Goal: Information Seeking & Learning: Learn about a topic

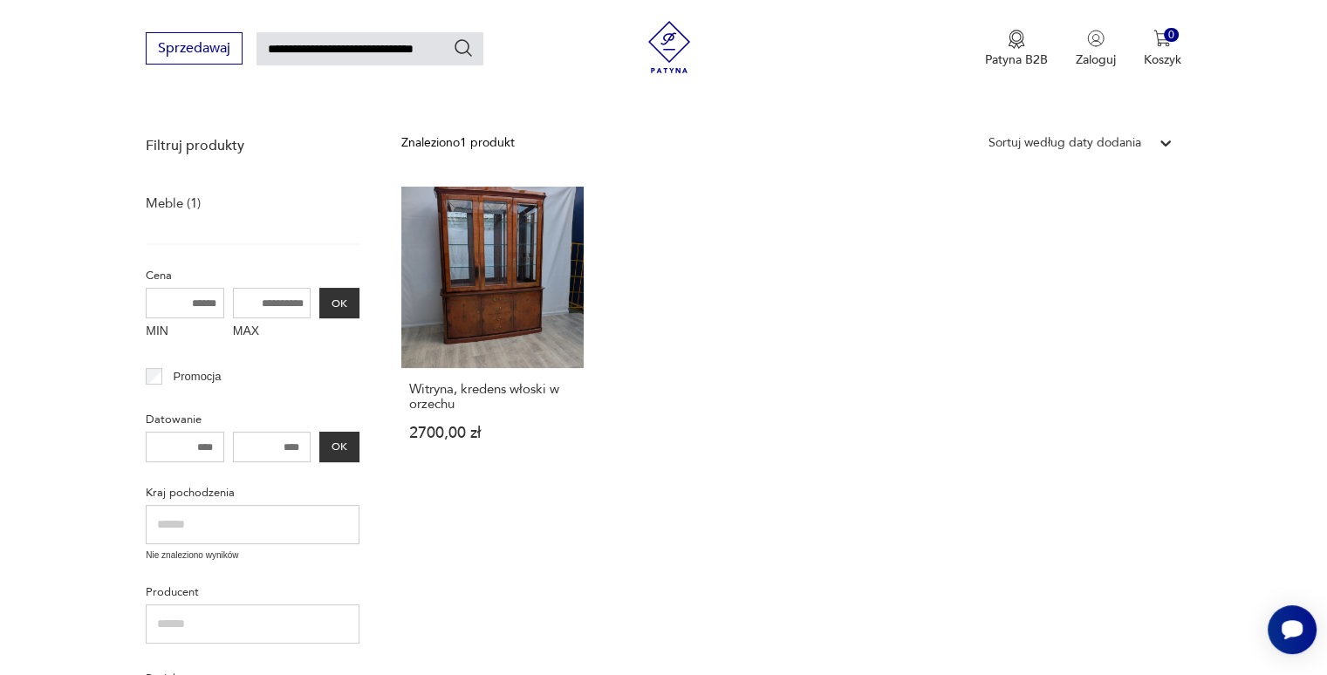
scroll to position [208, 0]
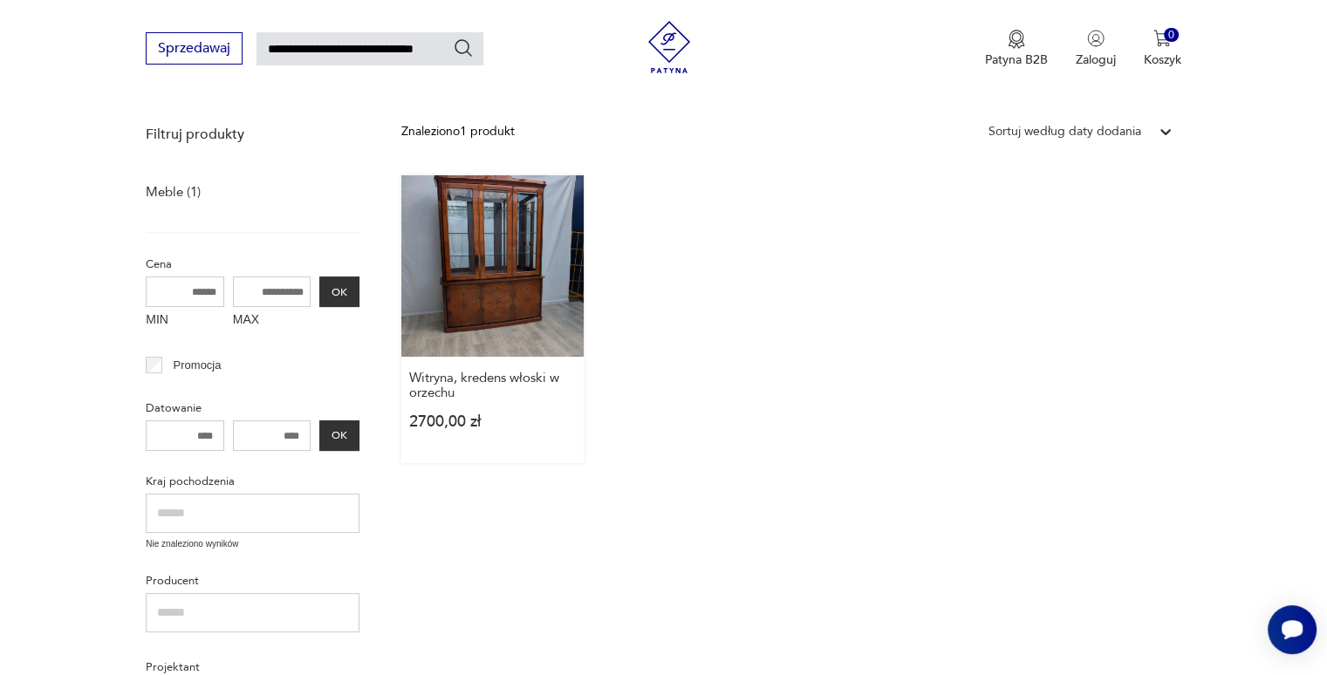
click at [484, 238] on link "Witryna, kredens włoski w orzechu 2700,00 zł" at bounding box center [491, 319] width 181 height 288
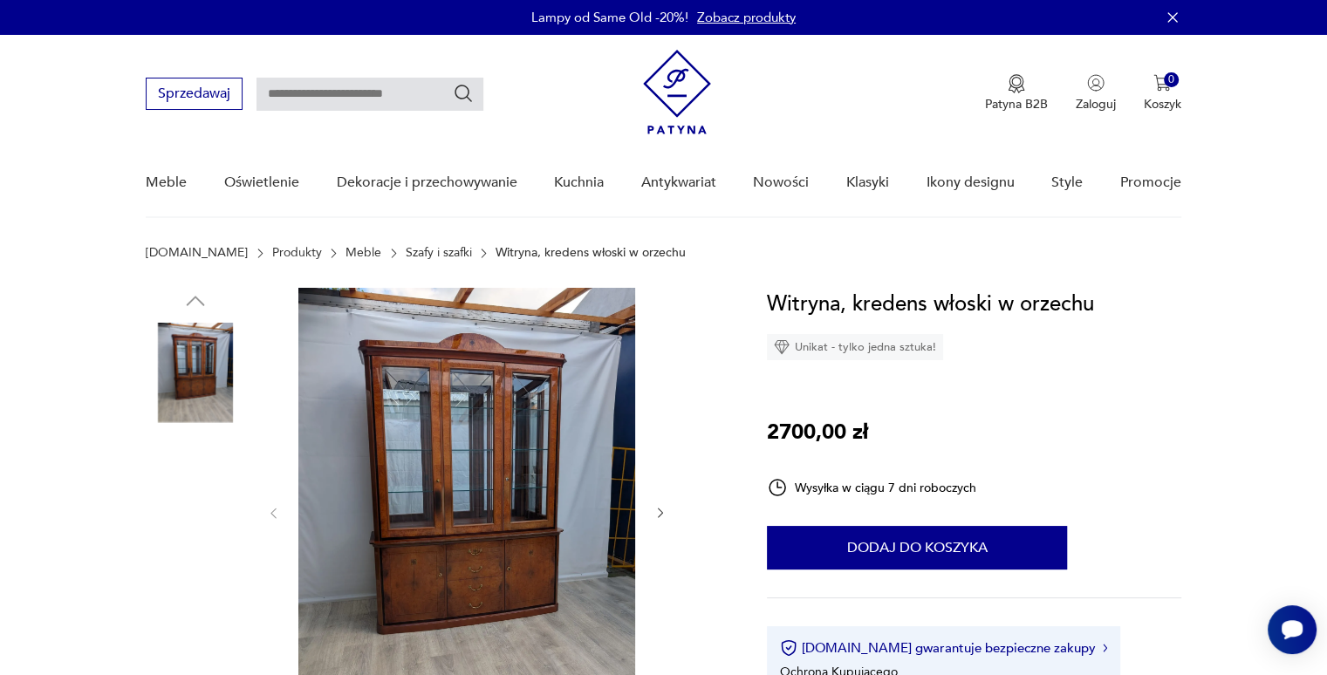
click at [499, 444] on img at bounding box center [466, 511] width 337 height 447
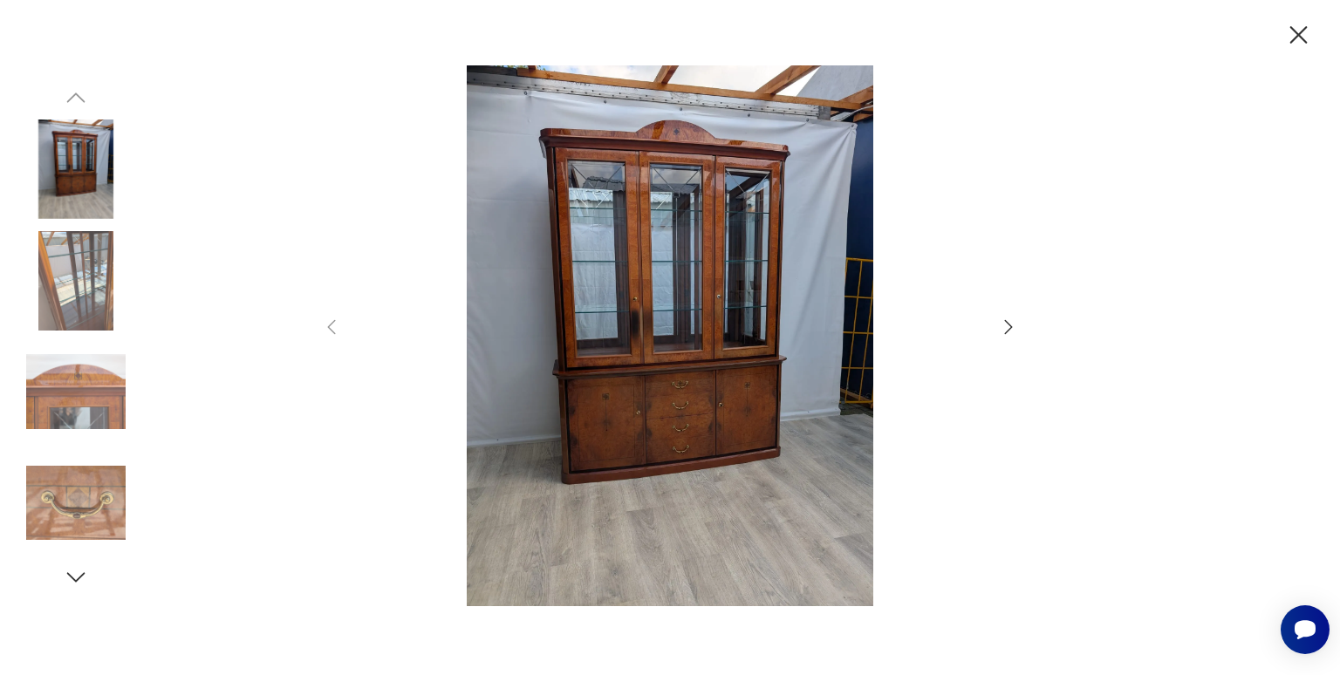
click at [1012, 329] on icon "button" at bounding box center [1008, 327] width 21 height 21
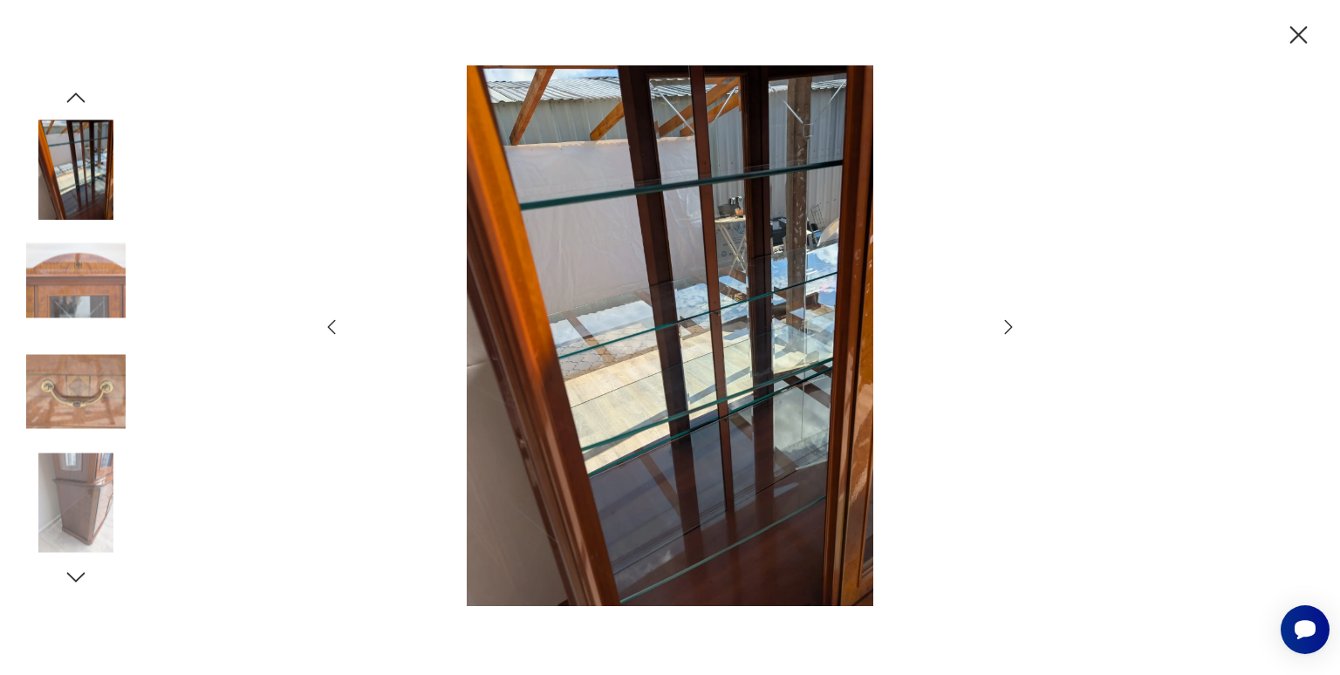
click at [1012, 329] on icon "button" at bounding box center [1008, 327] width 21 height 21
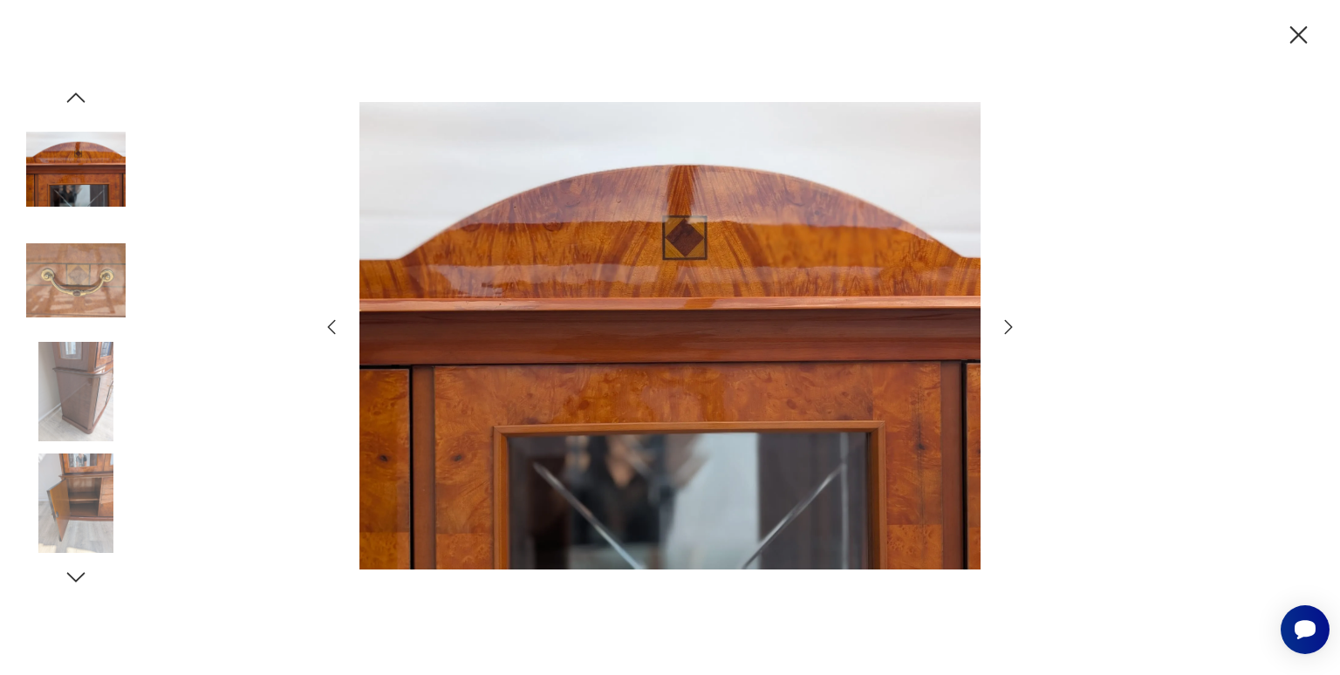
click at [1012, 329] on icon "button" at bounding box center [1008, 327] width 21 height 21
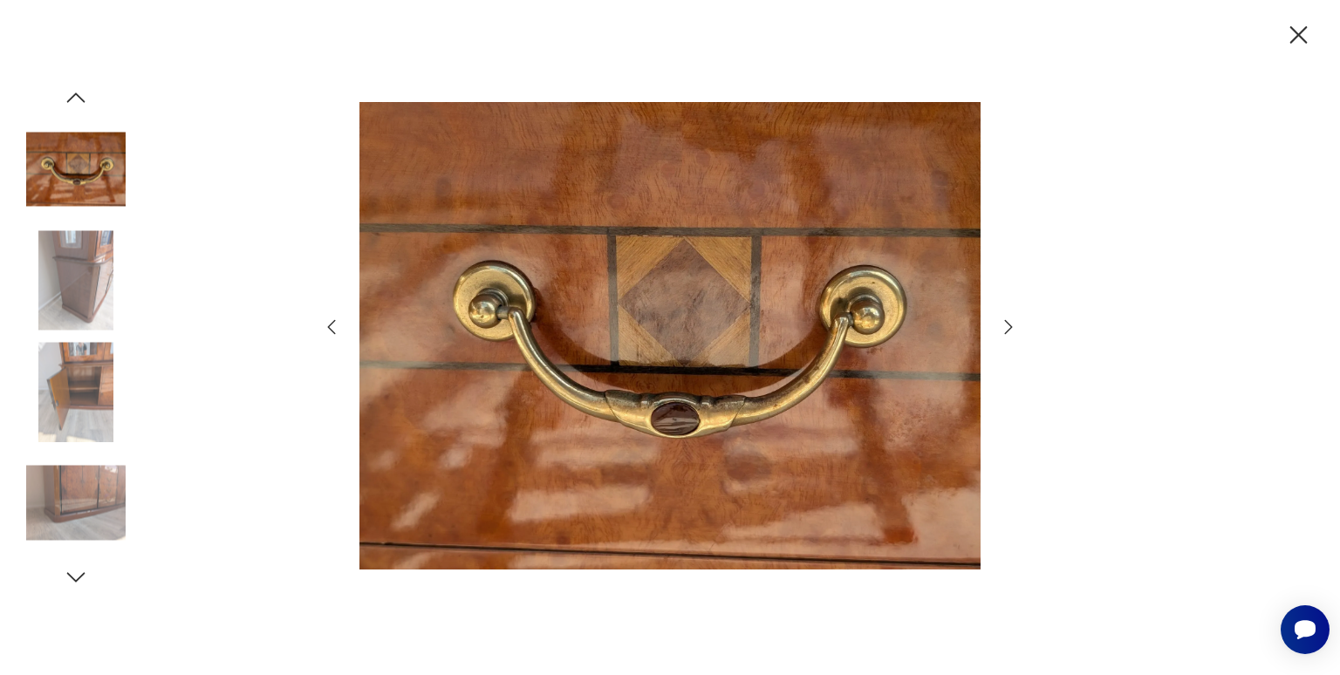
click at [1012, 329] on icon "button" at bounding box center [1008, 327] width 21 height 21
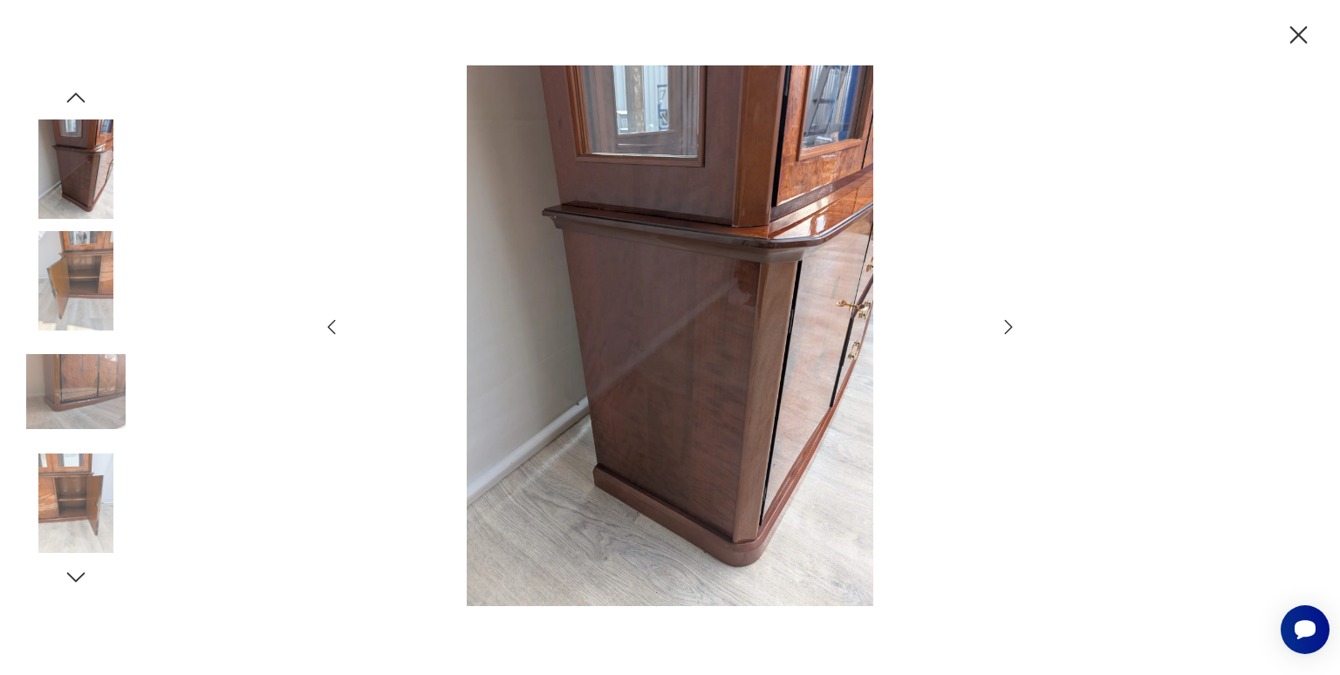
click at [1012, 329] on icon "button" at bounding box center [1008, 327] width 21 height 21
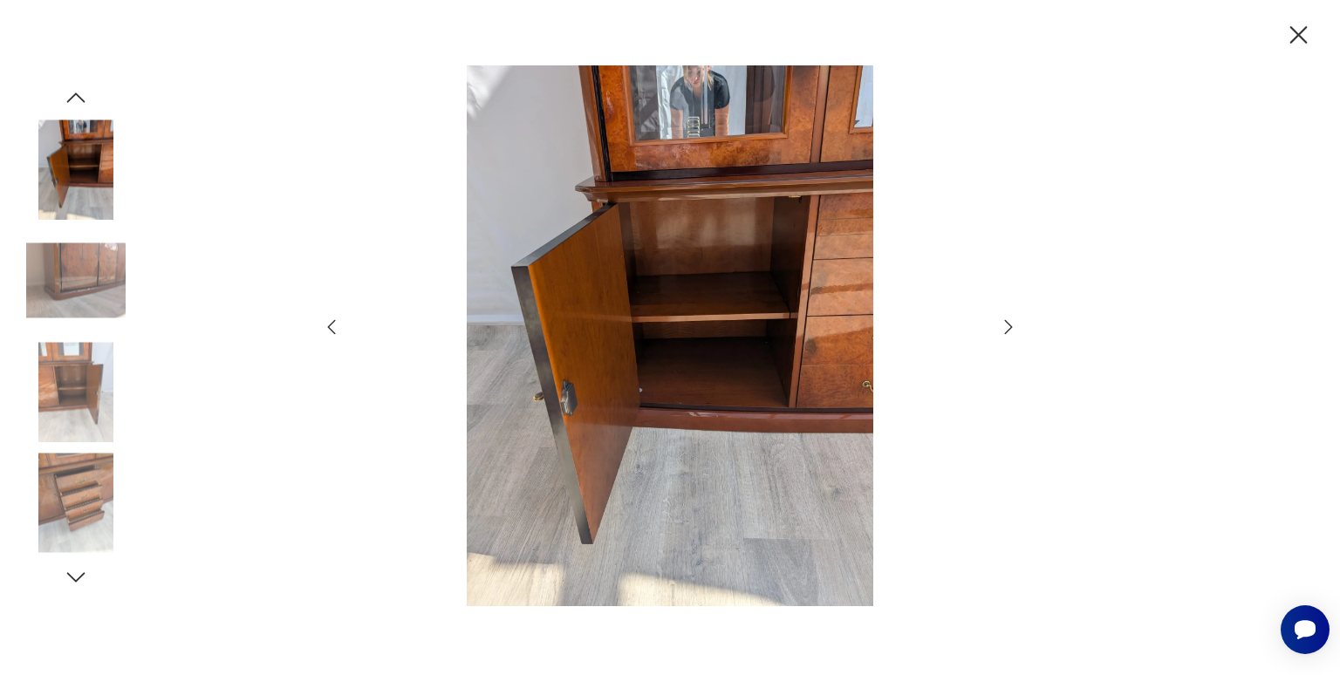
click at [1012, 329] on icon "button" at bounding box center [1008, 327] width 21 height 21
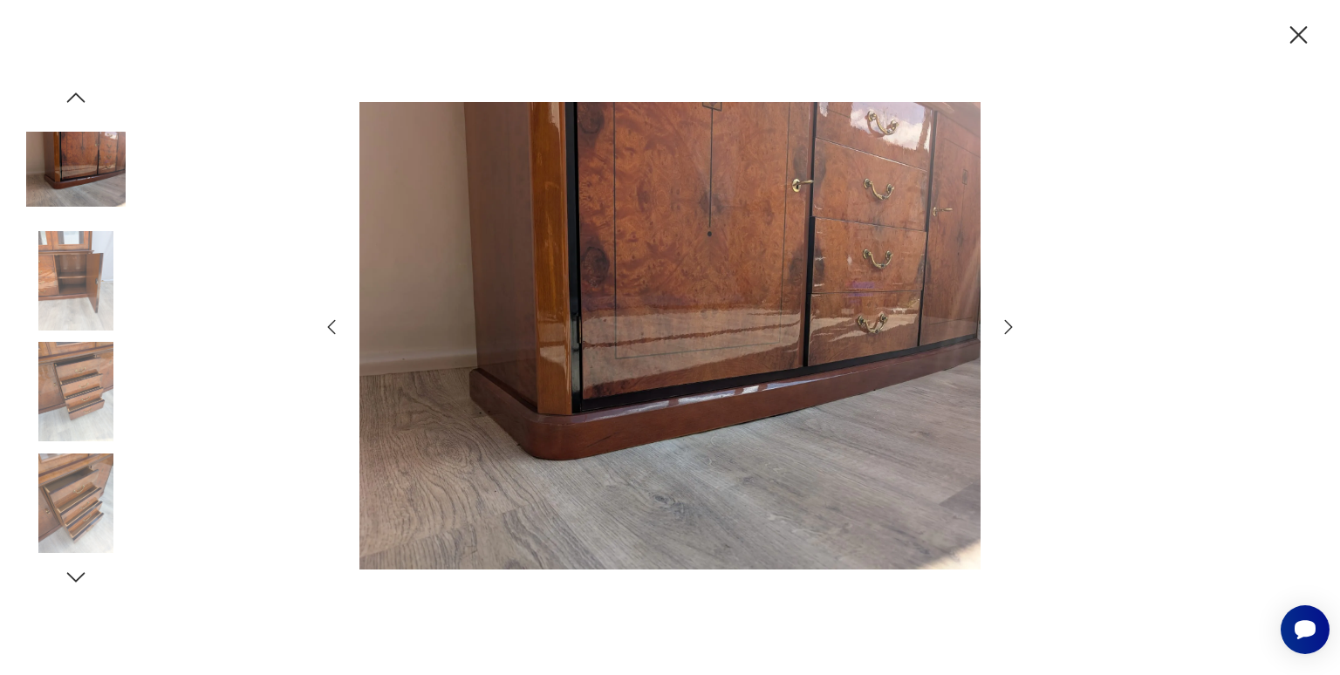
click at [1012, 329] on icon "button" at bounding box center [1008, 327] width 21 height 21
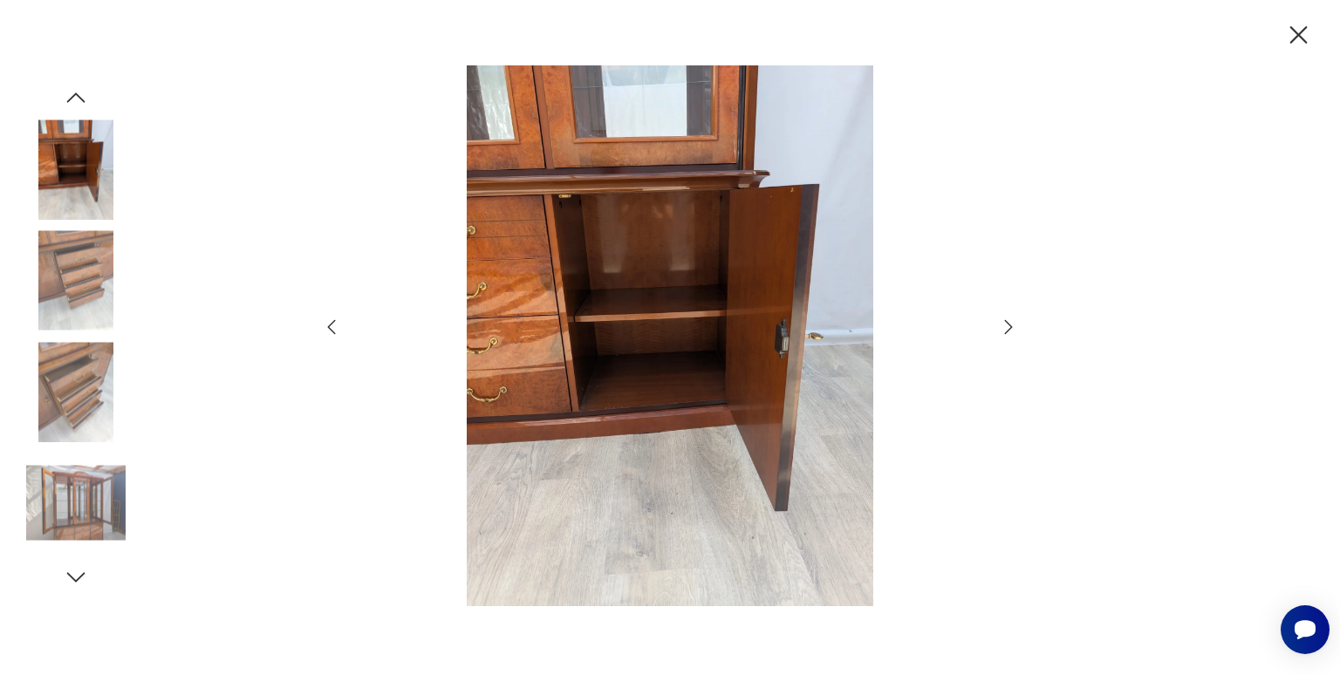
click at [1012, 329] on icon "button" at bounding box center [1008, 327] width 21 height 21
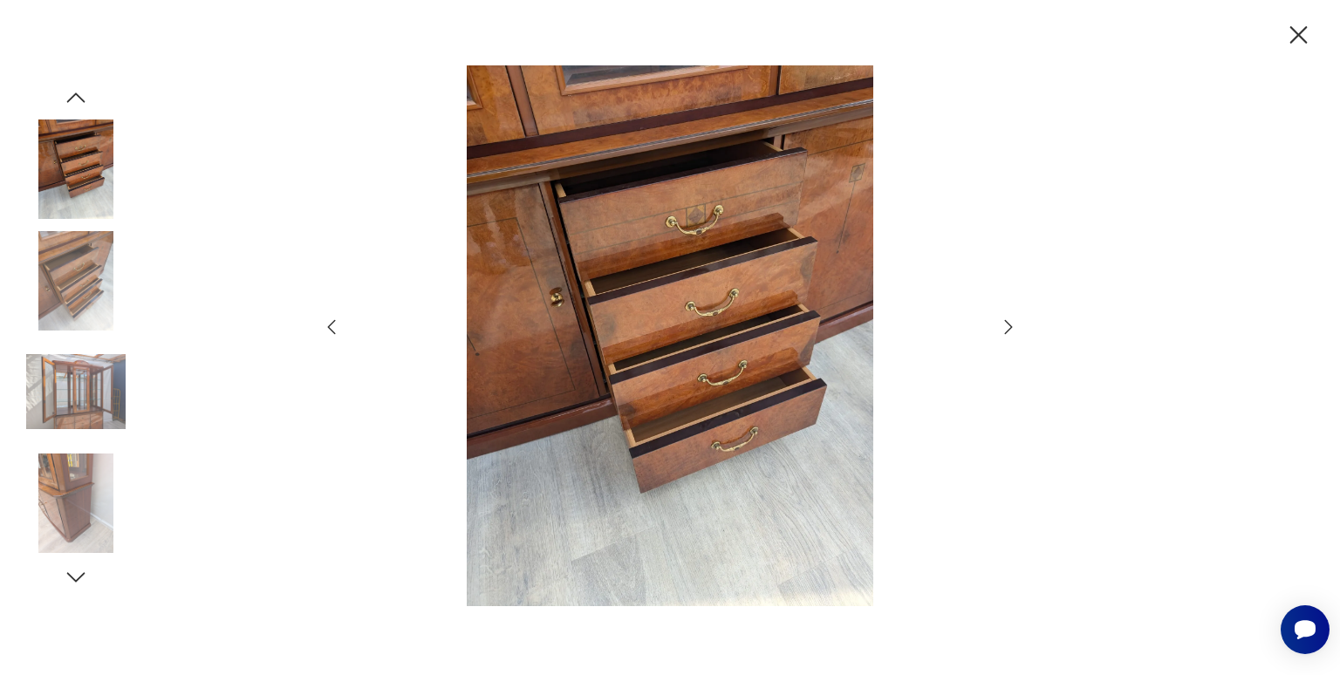
click at [1012, 329] on icon "button" at bounding box center [1008, 327] width 21 height 21
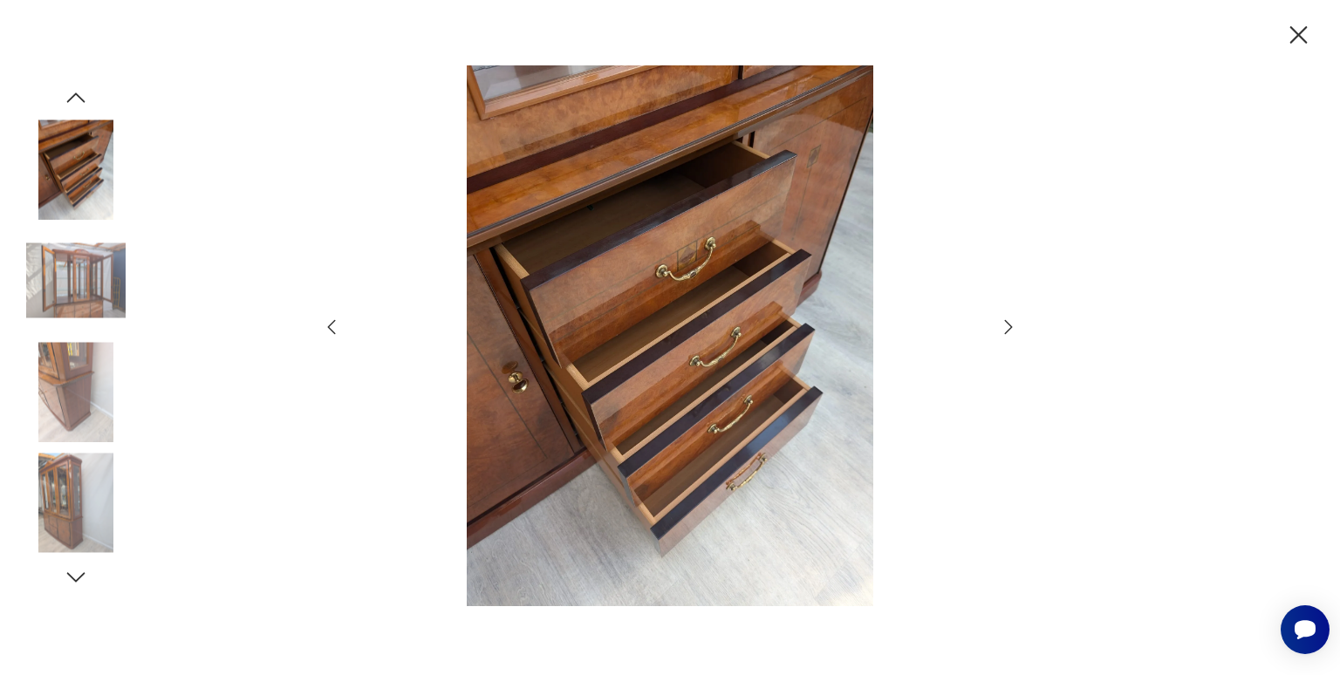
click at [1012, 329] on icon "button" at bounding box center [1008, 327] width 21 height 21
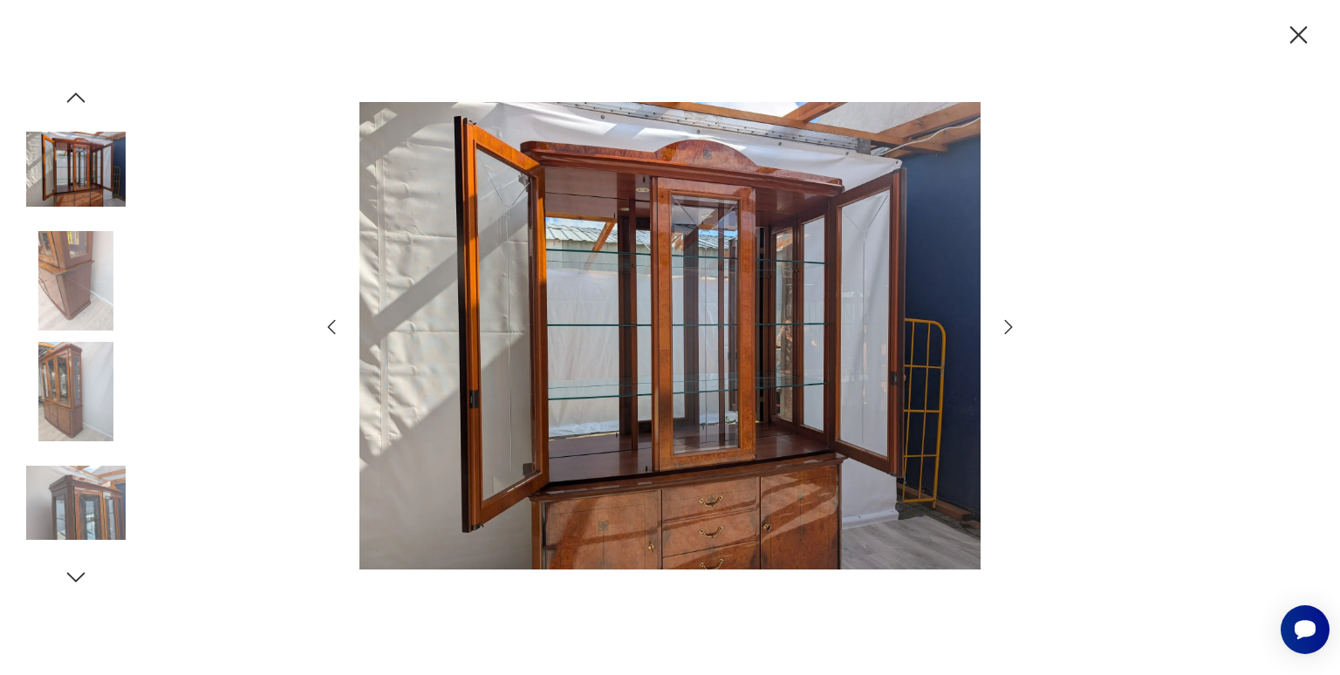
click at [1002, 331] on icon "button" at bounding box center [1008, 327] width 21 height 21
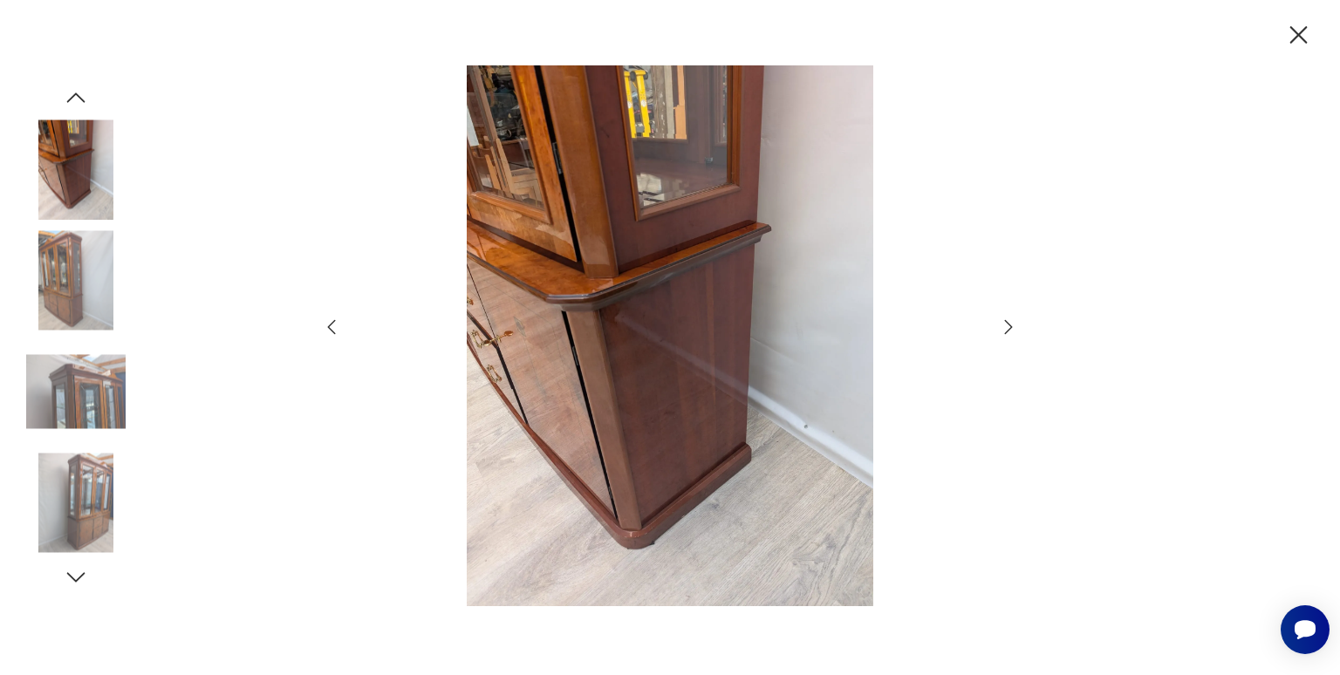
click at [597, 318] on img at bounding box center [669, 335] width 621 height 540
click at [1008, 322] on icon "button" at bounding box center [1008, 327] width 21 height 21
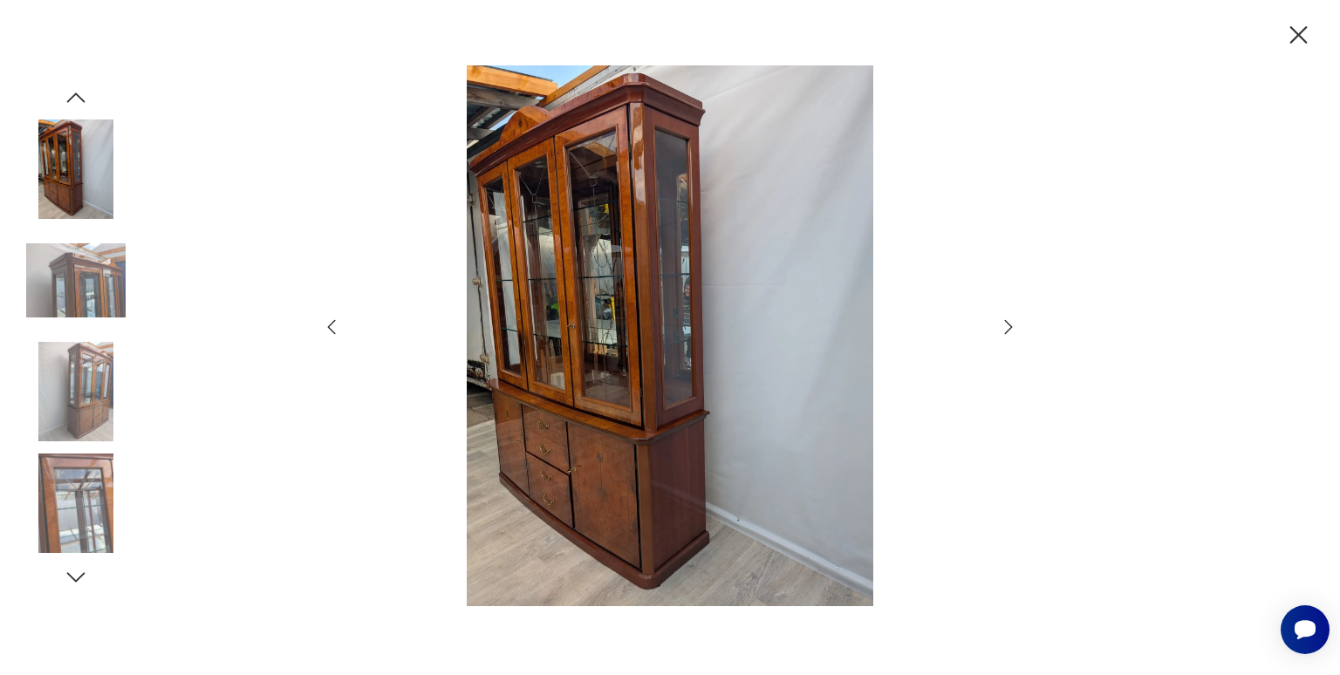
click at [1008, 322] on icon "button" at bounding box center [1008, 327] width 21 height 21
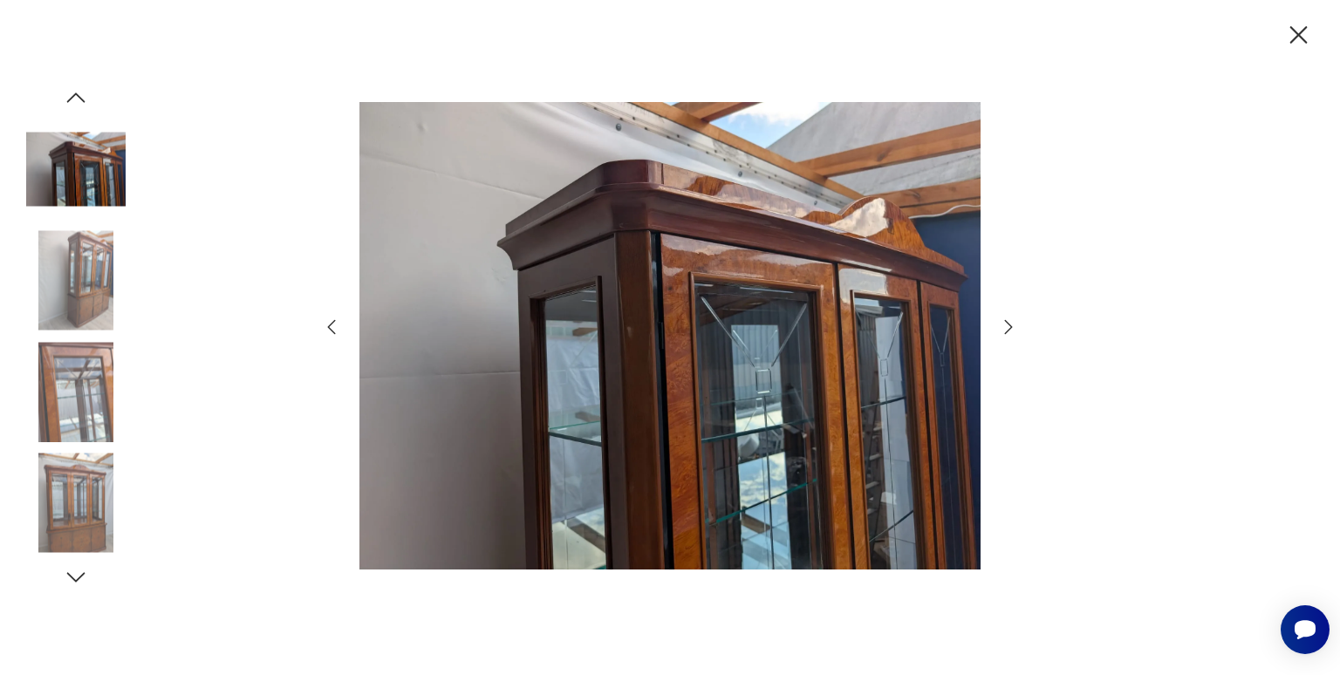
click at [1008, 322] on icon "button" at bounding box center [1008, 327] width 21 height 21
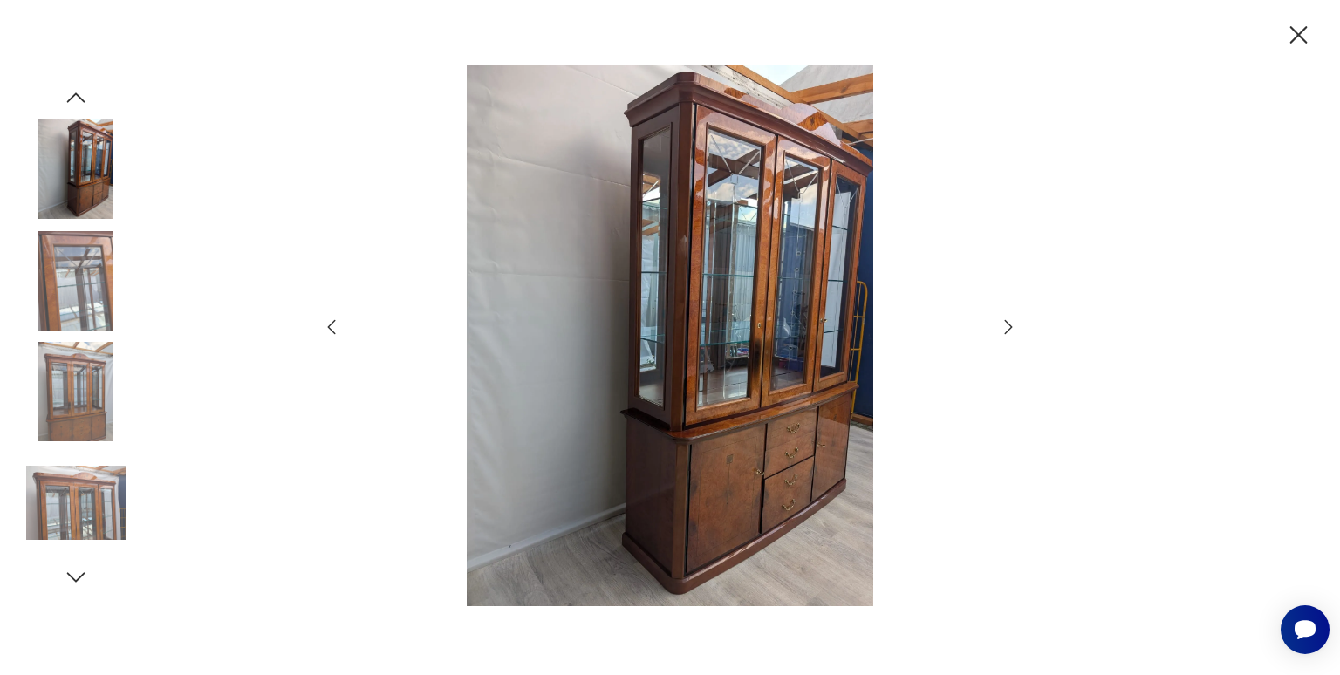
click at [1008, 322] on icon "button" at bounding box center [1008, 327] width 21 height 21
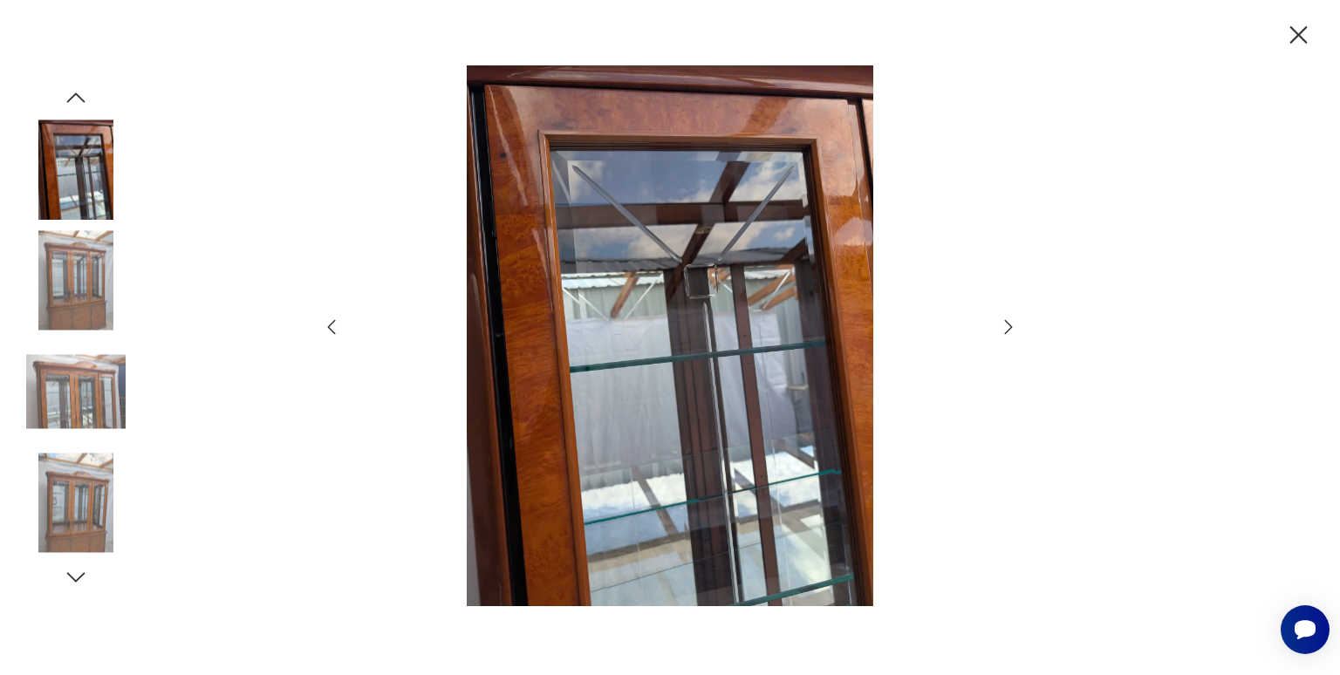
click at [1008, 322] on icon "button" at bounding box center [1008, 327] width 21 height 21
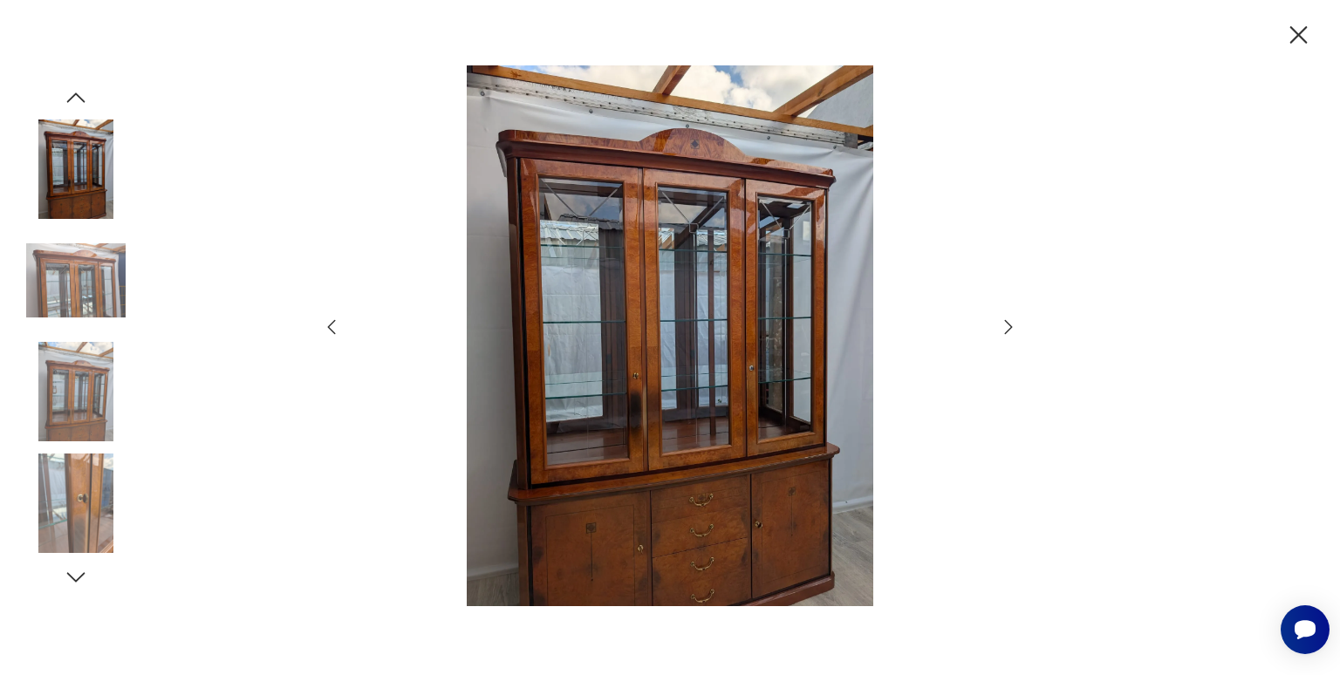
click at [1008, 322] on icon "button" at bounding box center [1008, 327] width 21 height 21
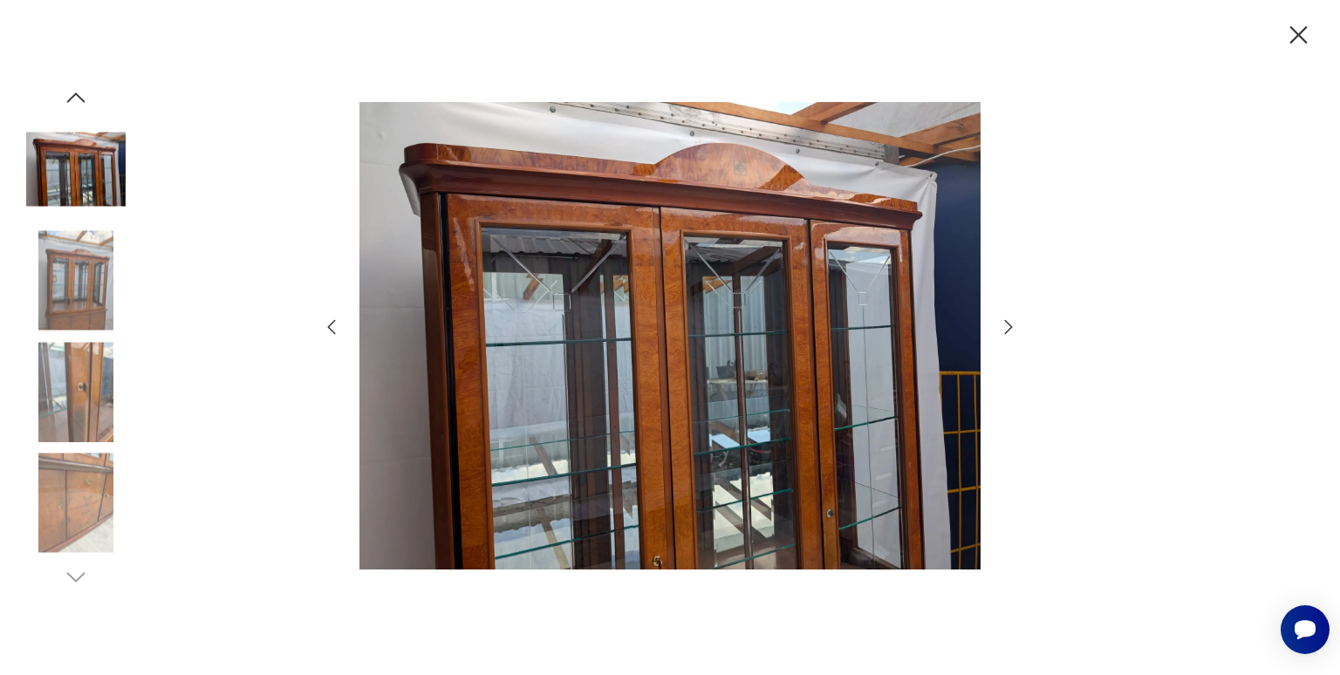
click at [51, 274] on img at bounding box center [75, 280] width 99 height 99
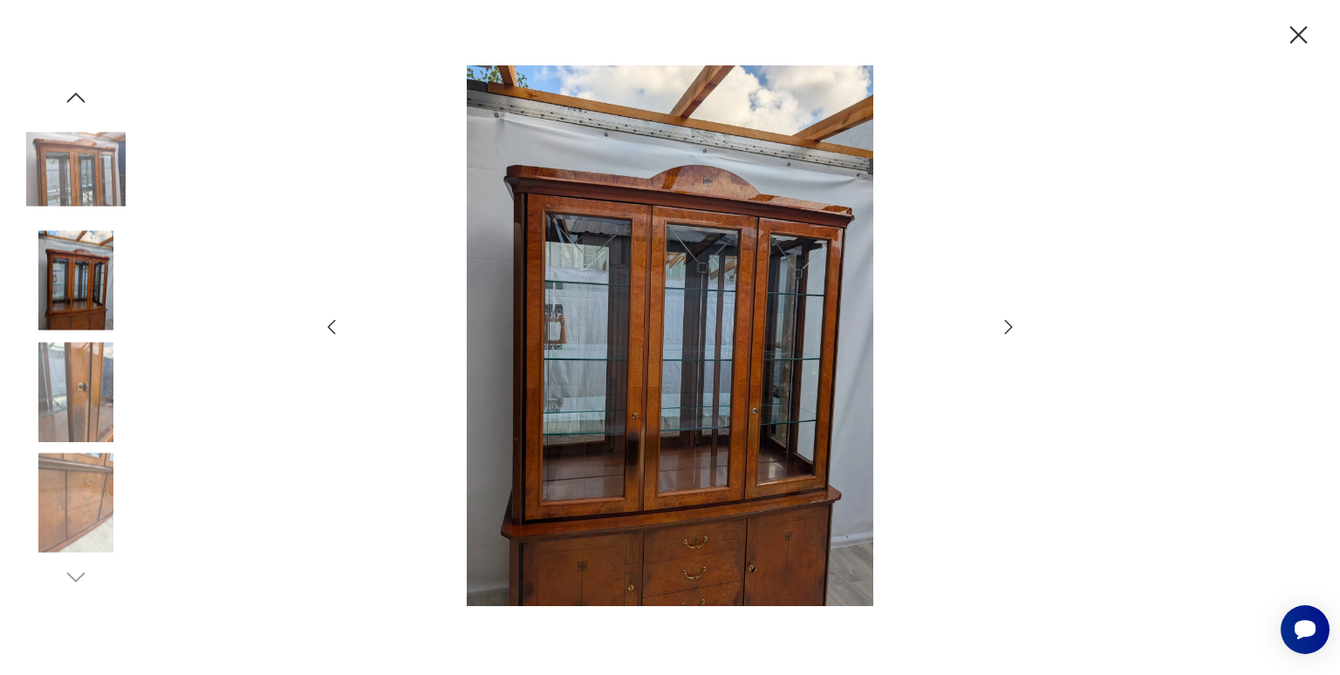
click at [1003, 319] on icon "button" at bounding box center [1008, 327] width 21 height 21
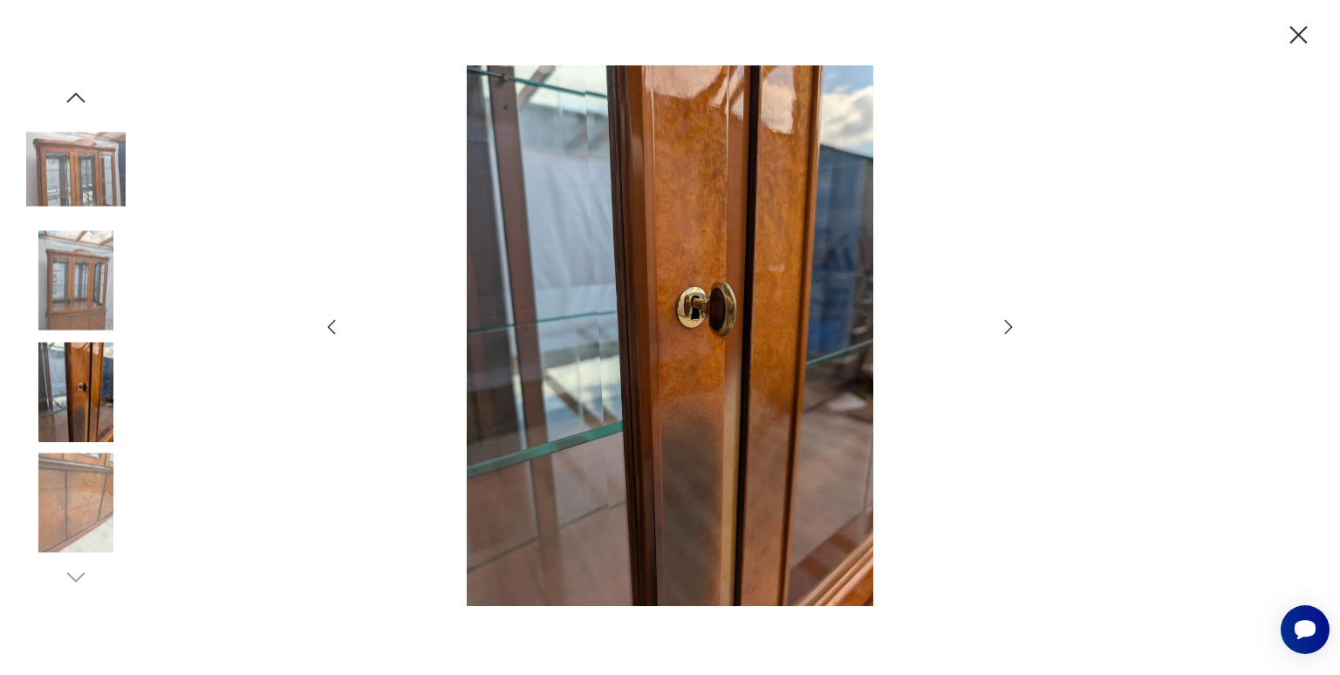
click at [1003, 319] on icon "button" at bounding box center [1008, 327] width 21 height 21
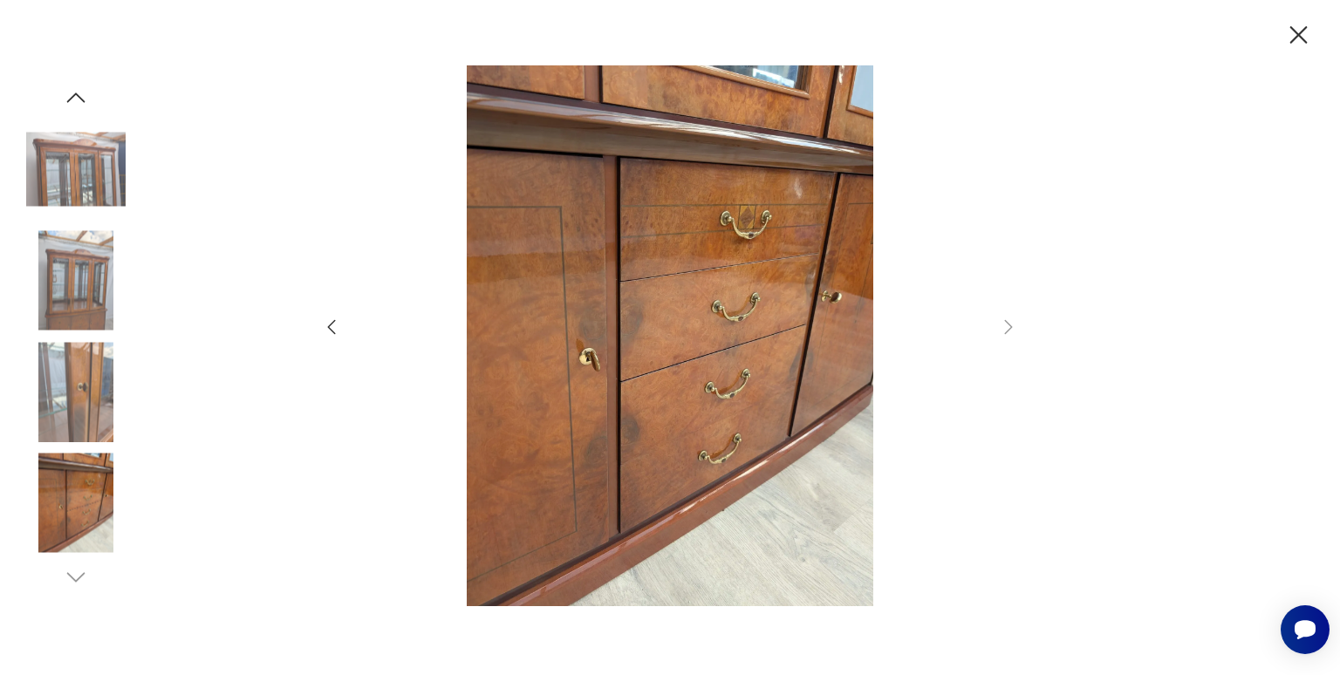
type input "**********"
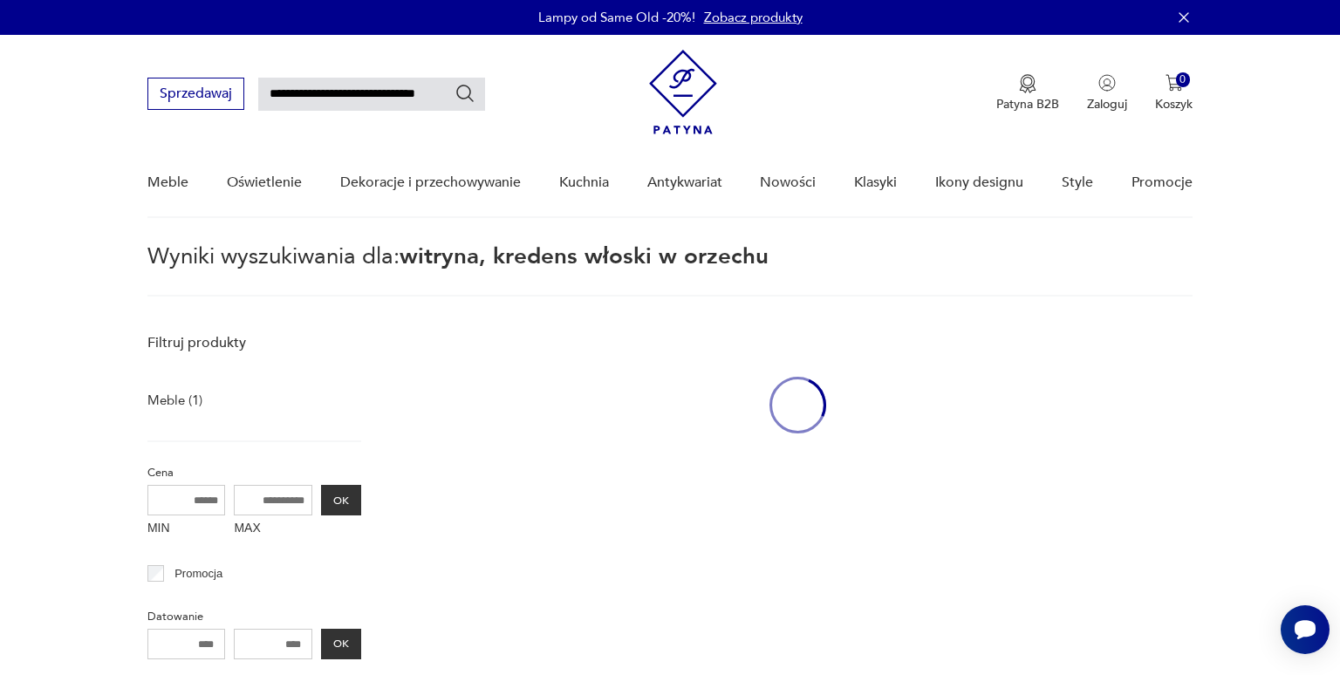
scroll to position [208, 0]
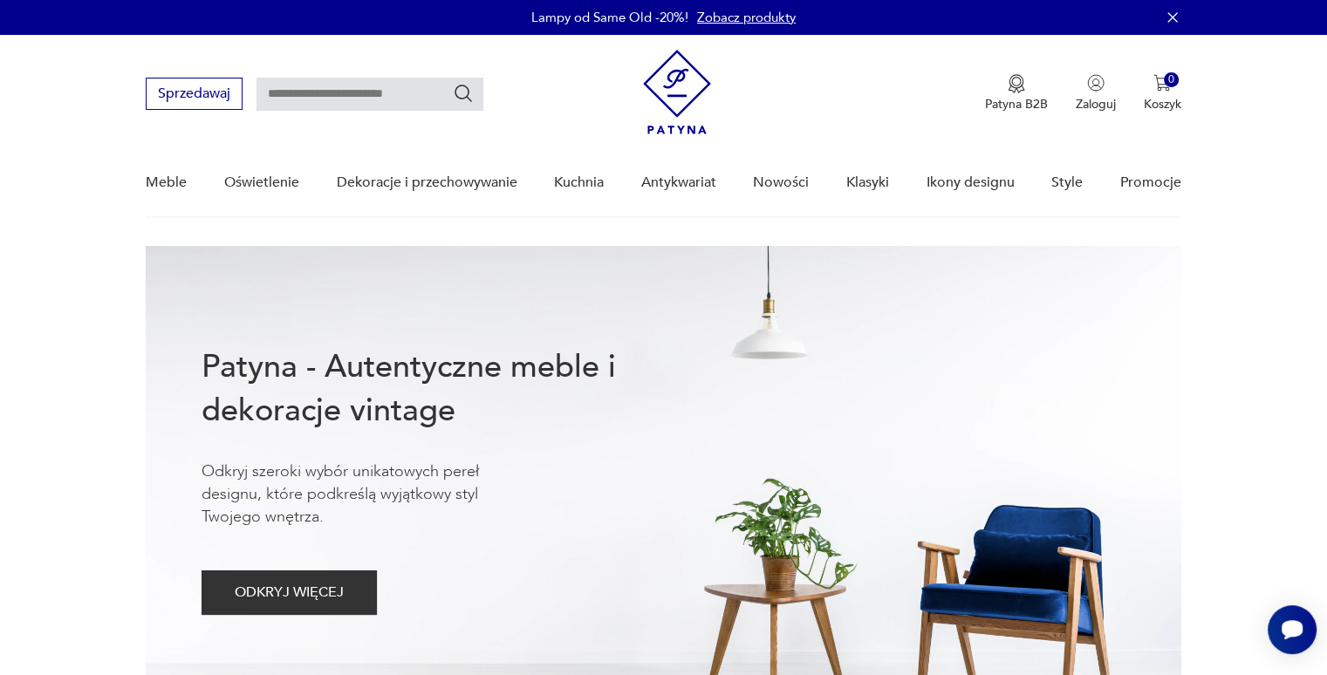
click at [318, 93] on input "text" at bounding box center [369, 94] width 227 height 33
type input "*******"
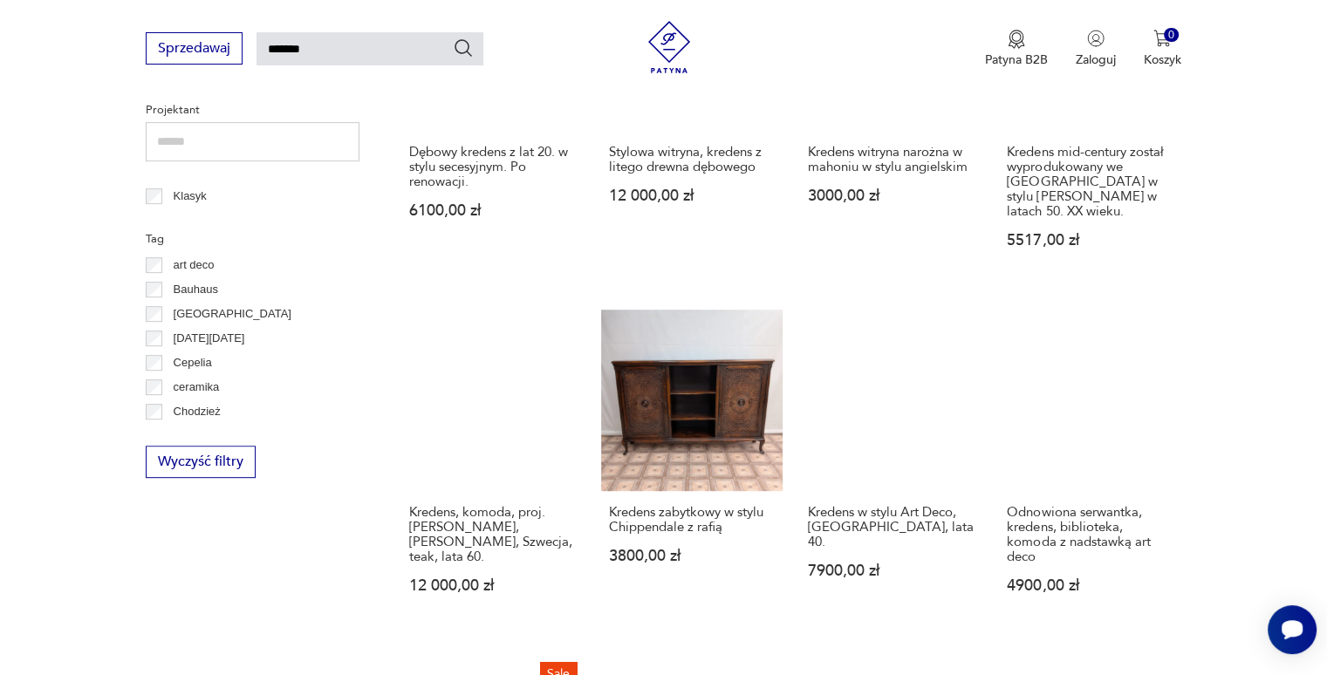
scroll to position [767, 0]
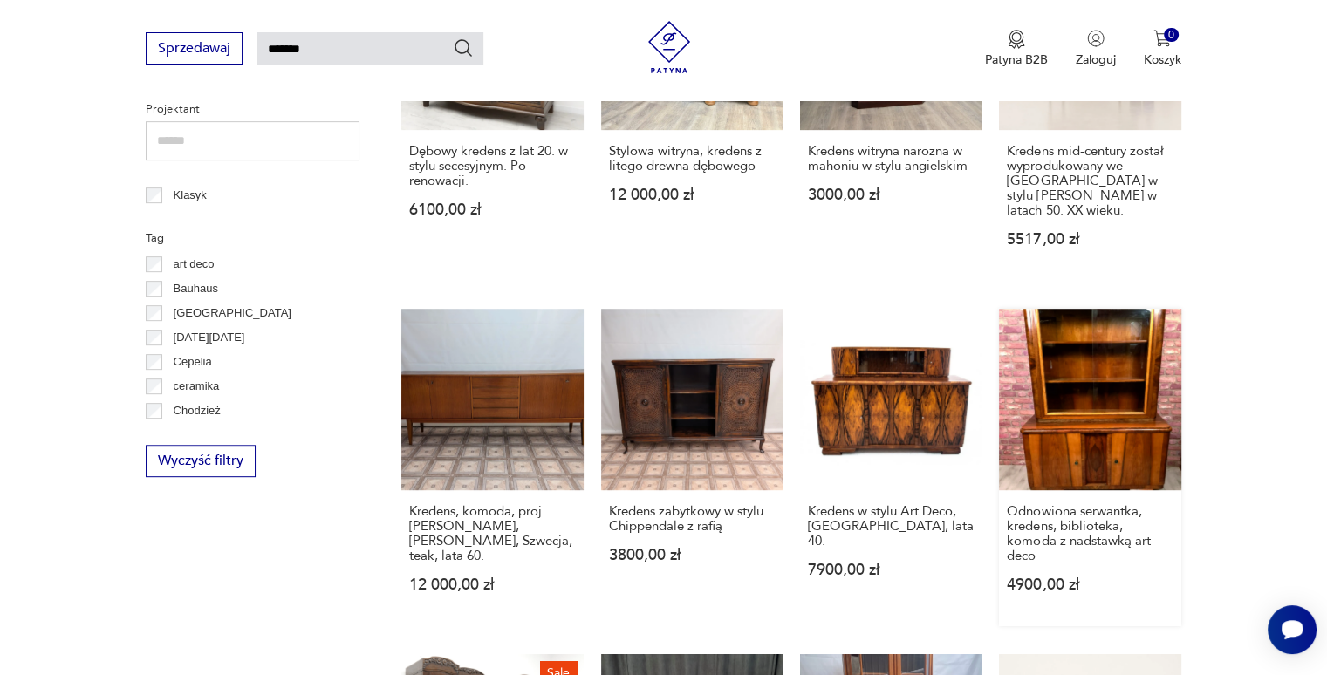
click at [1051, 373] on link "Odnowiona serwantka, kredens, biblioteka, komoda z nadstawką art deco 4900,00 zł" at bounding box center [1089, 468] width 181 height 318
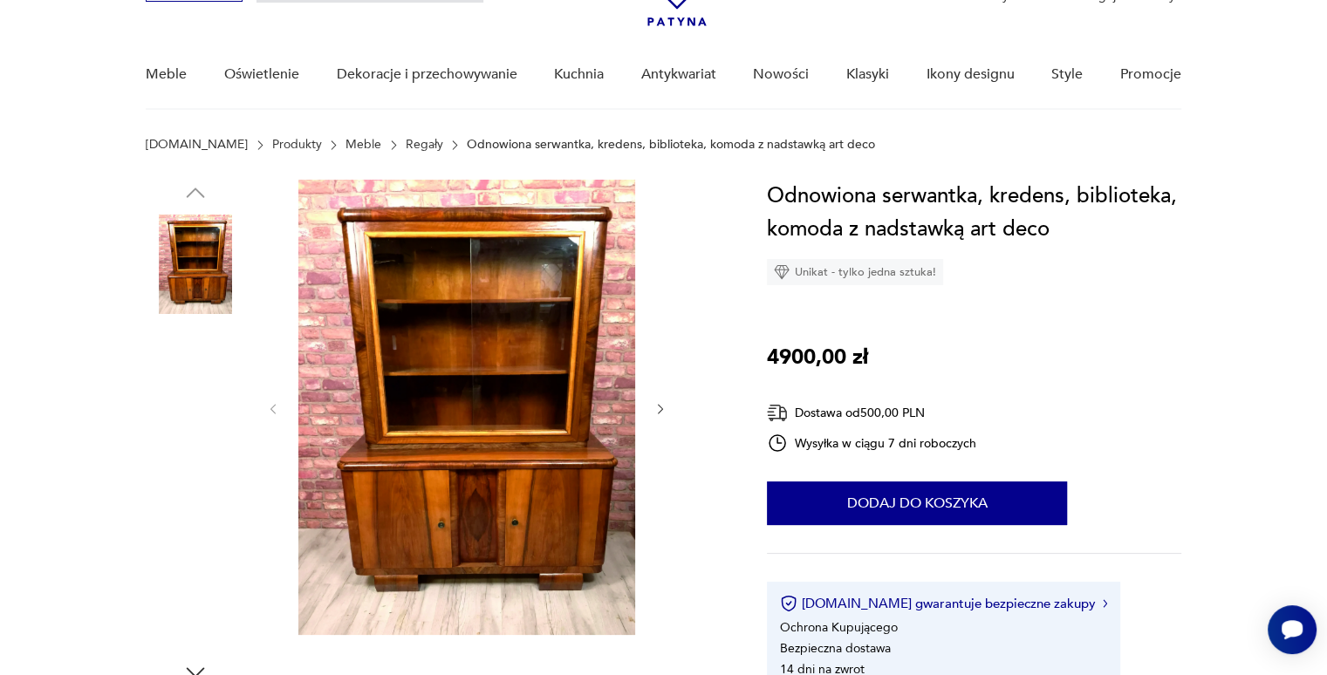
scroll to position [108, 0]
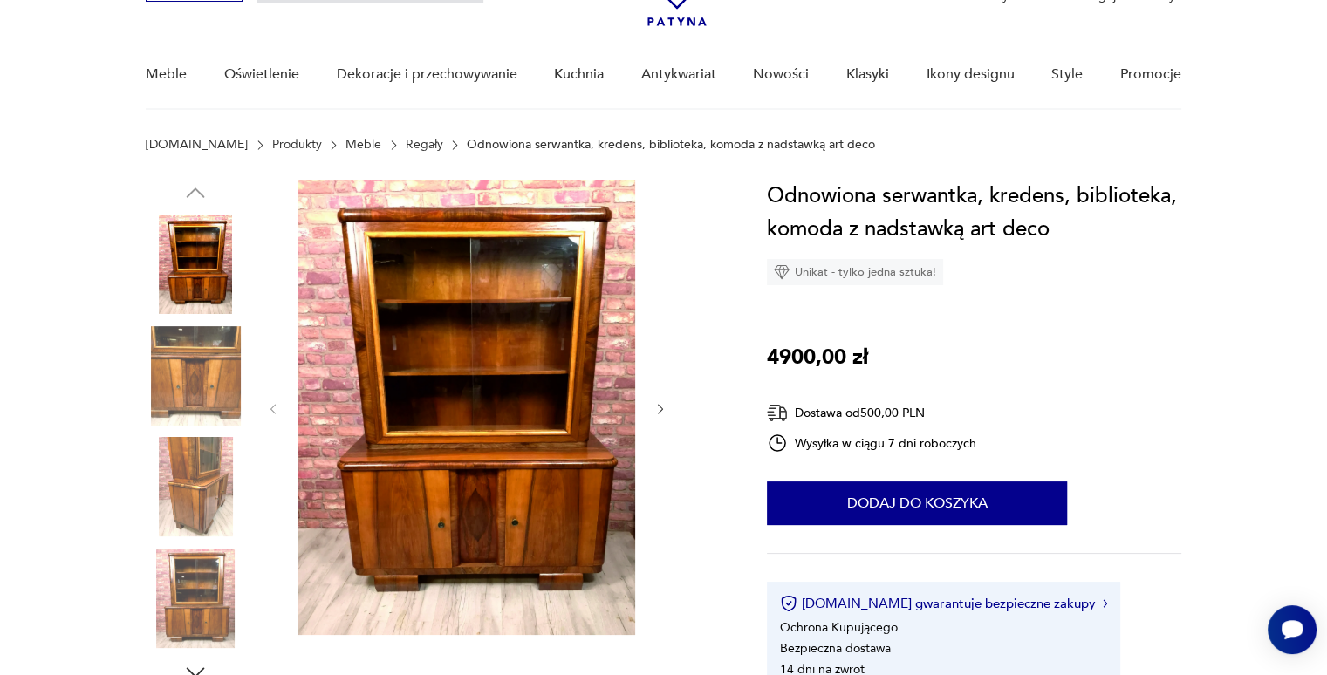
type input "*******"
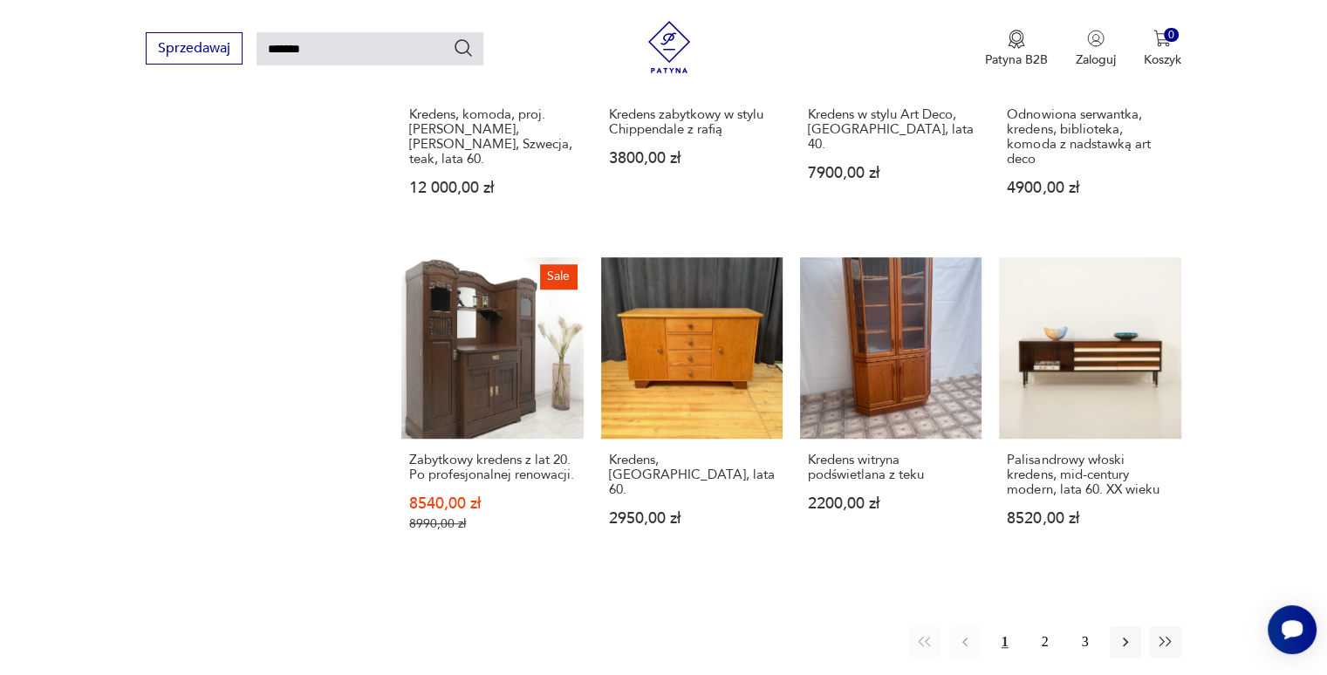
scroll to position [1205, 0]
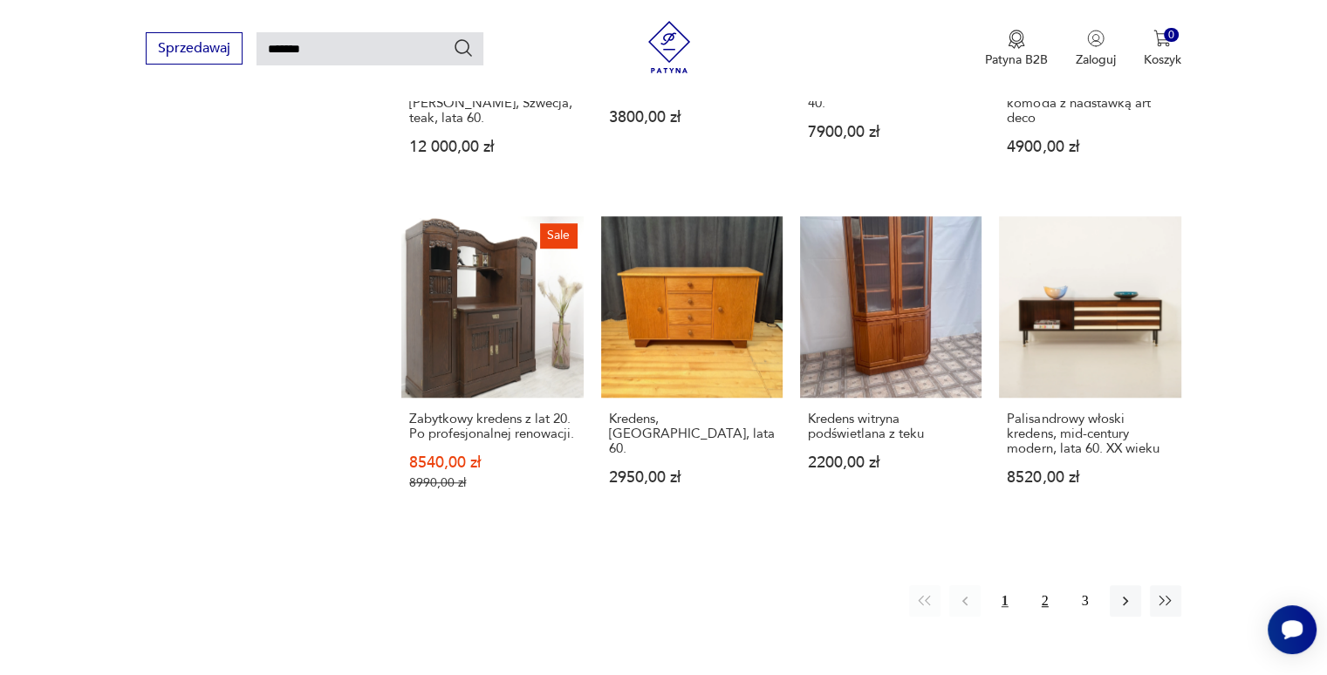
click at [1050, 585] on button "2" at bounding box center [1044, 600] width 31 height 31
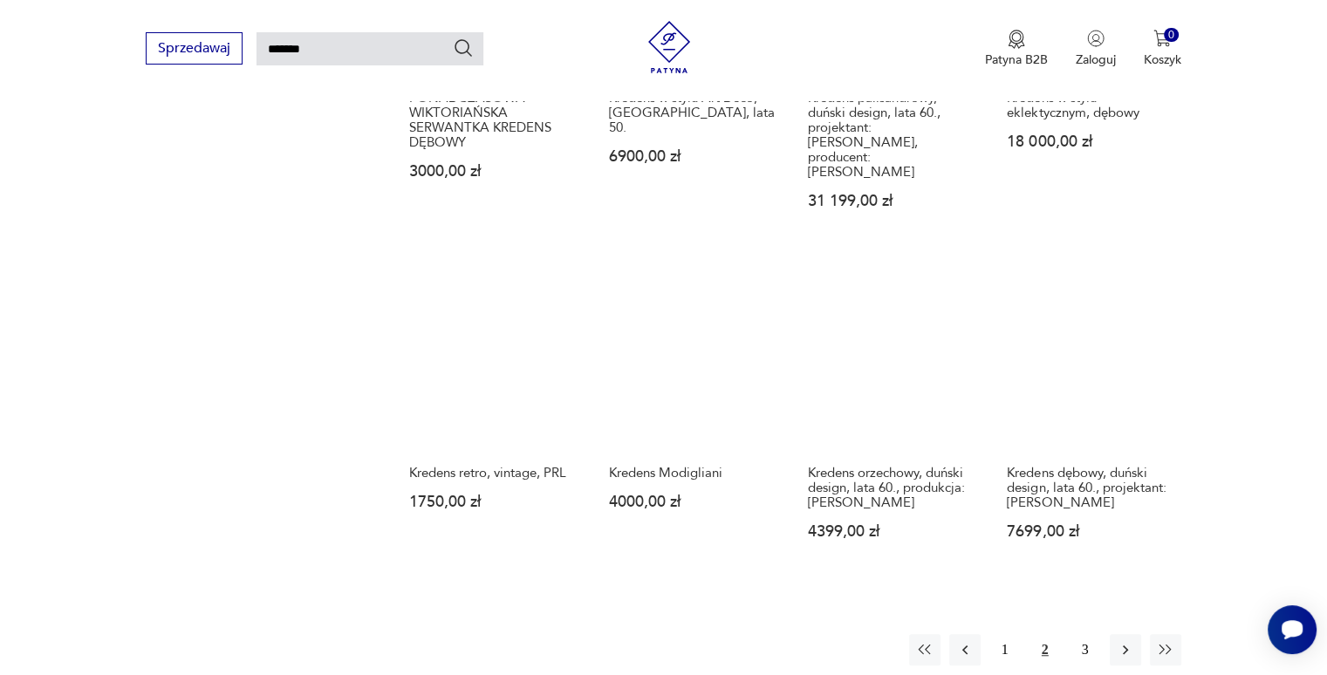
scroll to position [1201, 0]
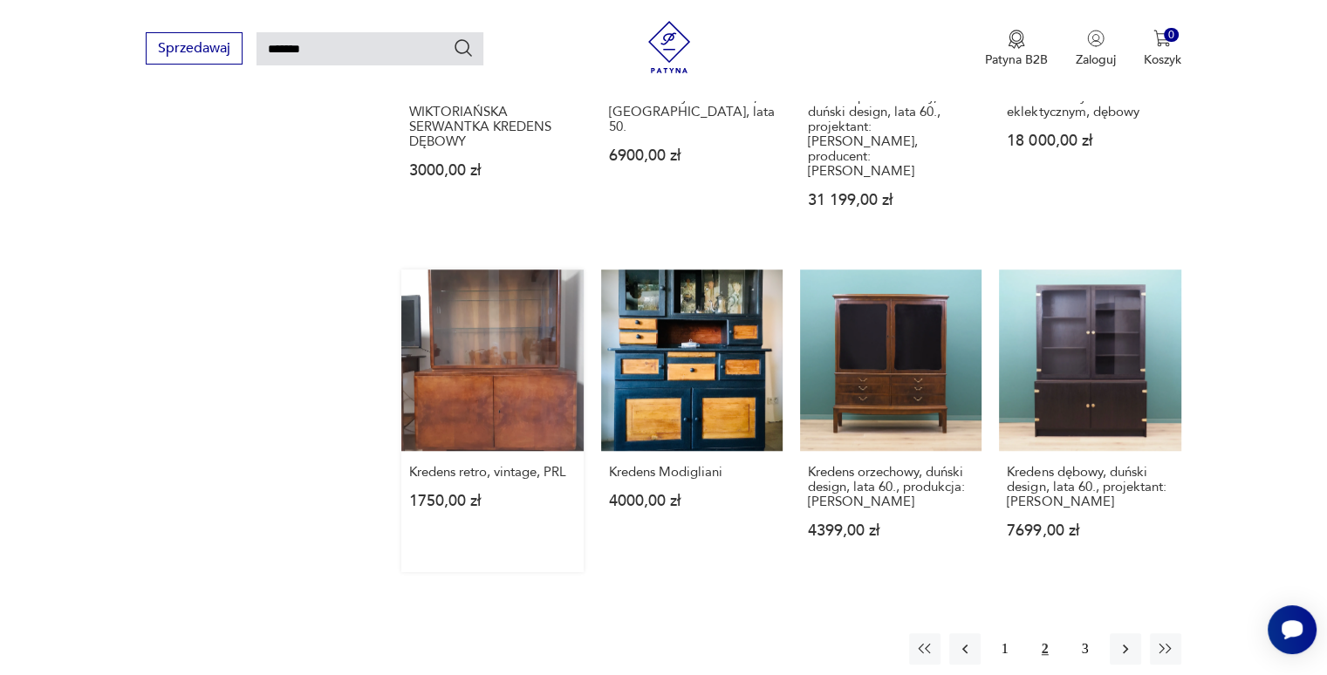
click at [502, 318] on link "Kredens retro, vintage, PRL 1750,00 zł" at bounding box center [491, 421] width 181 height 303
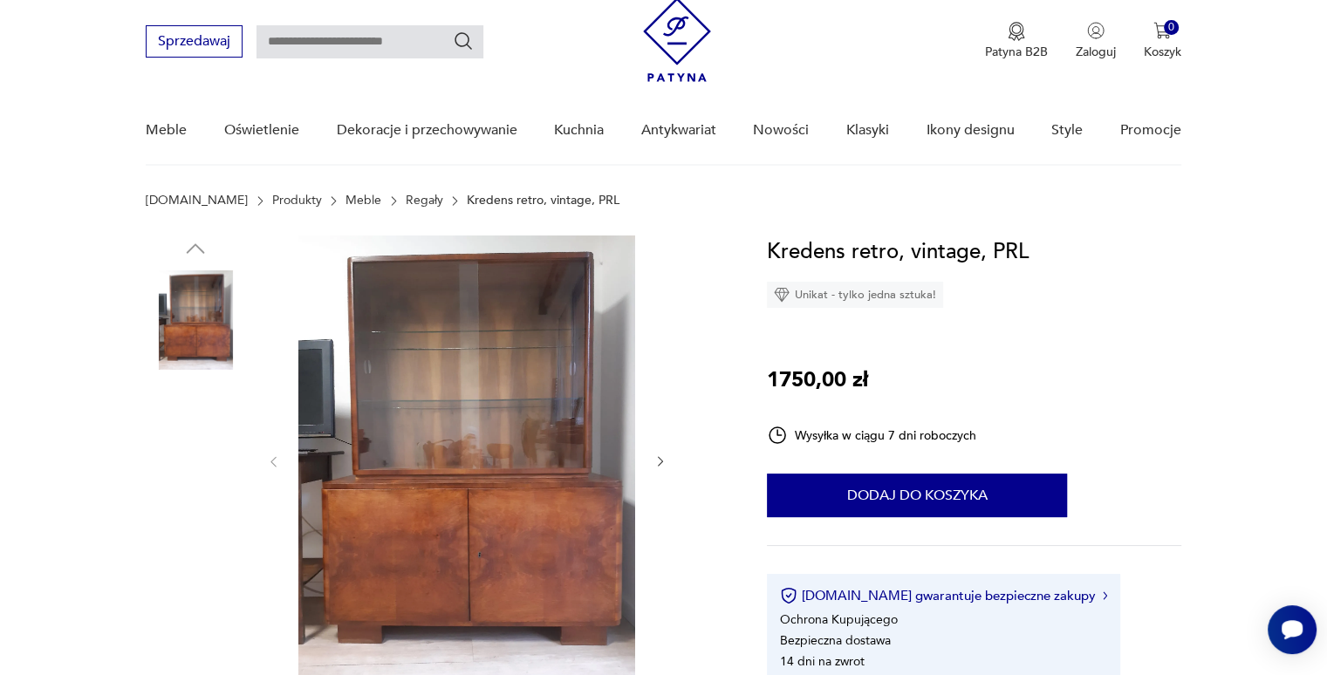
scroll to position [52, 0]
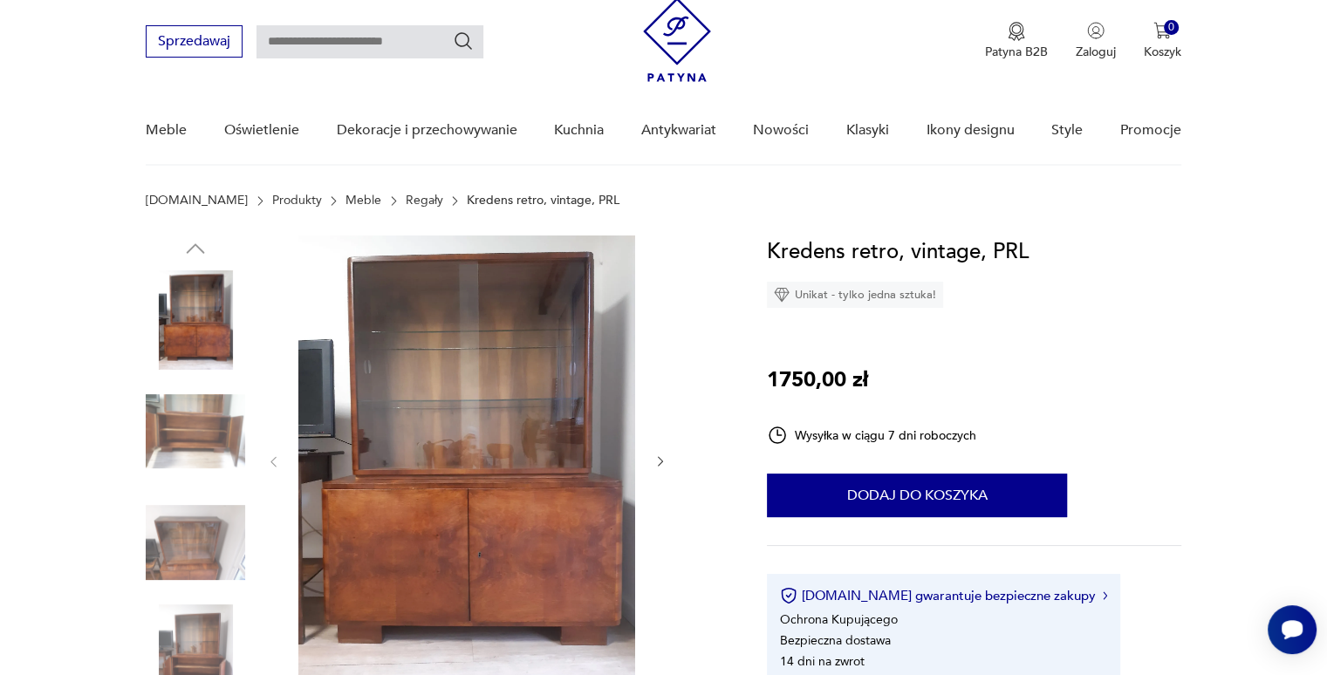
type input "*******"
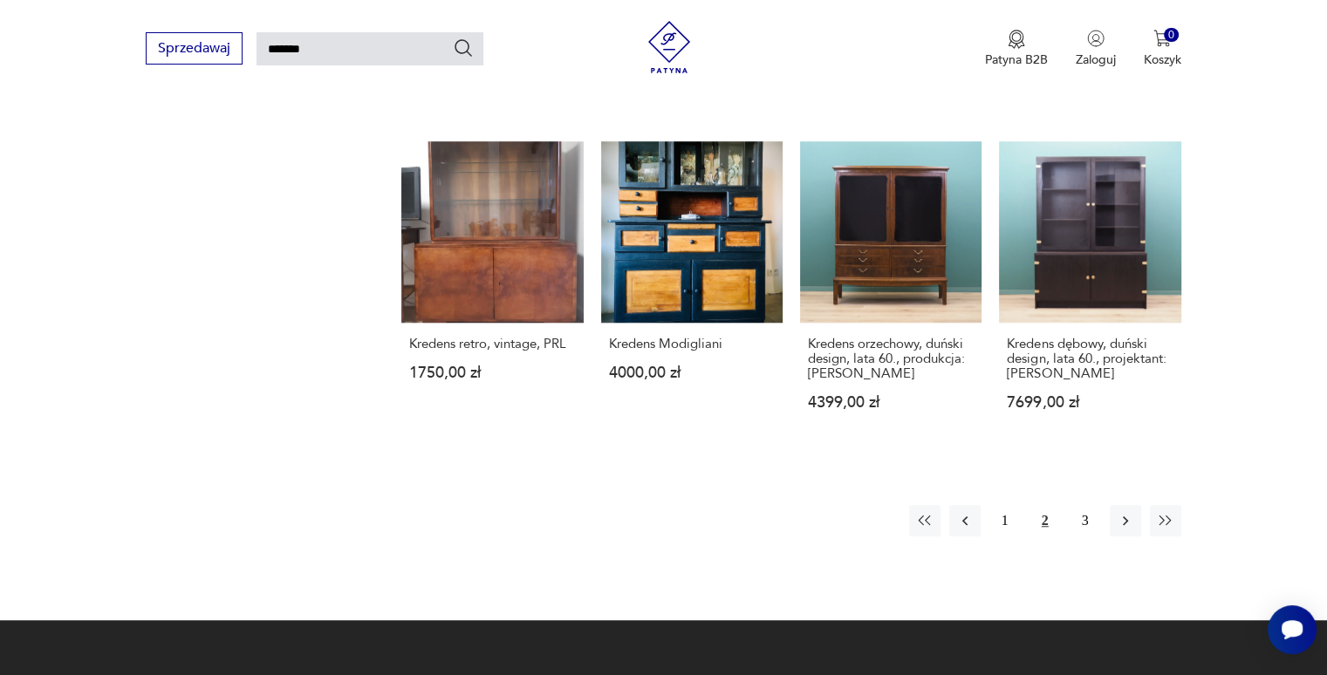
scroll to position [1328, 0]
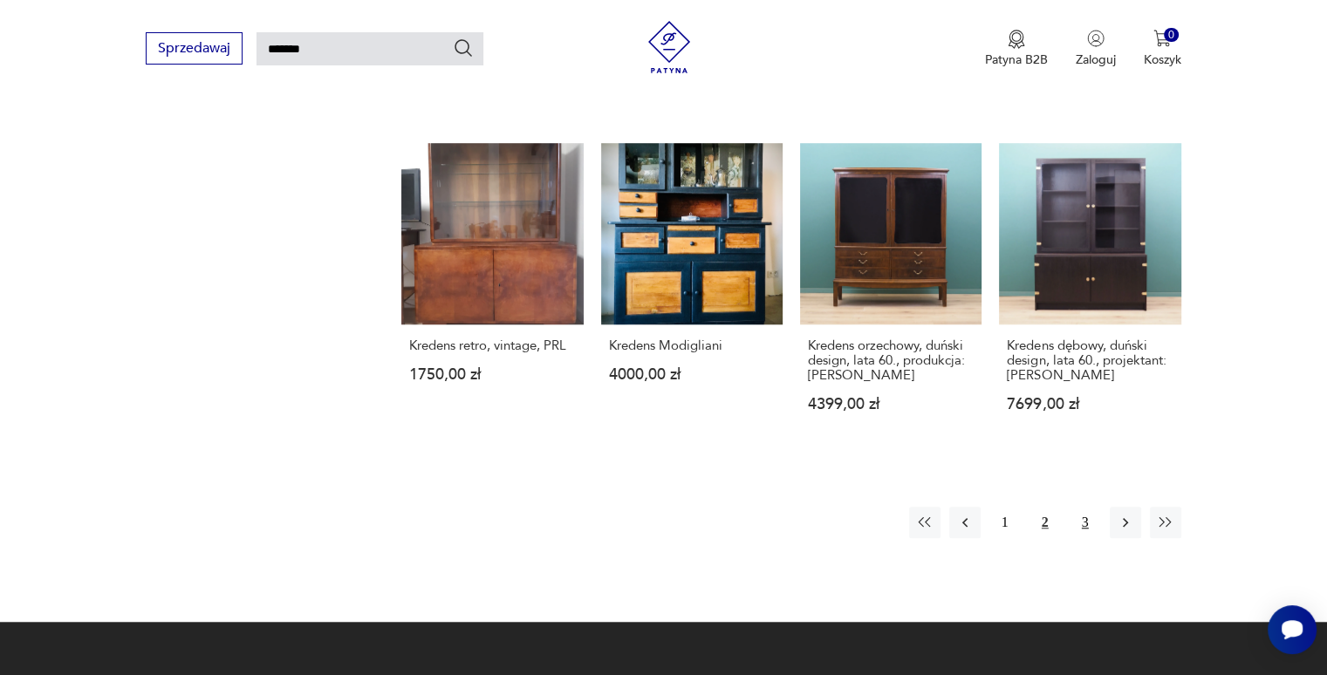
click at [1083, 507] on button "3" at bounding box center [1084, 522] width 31 height 31
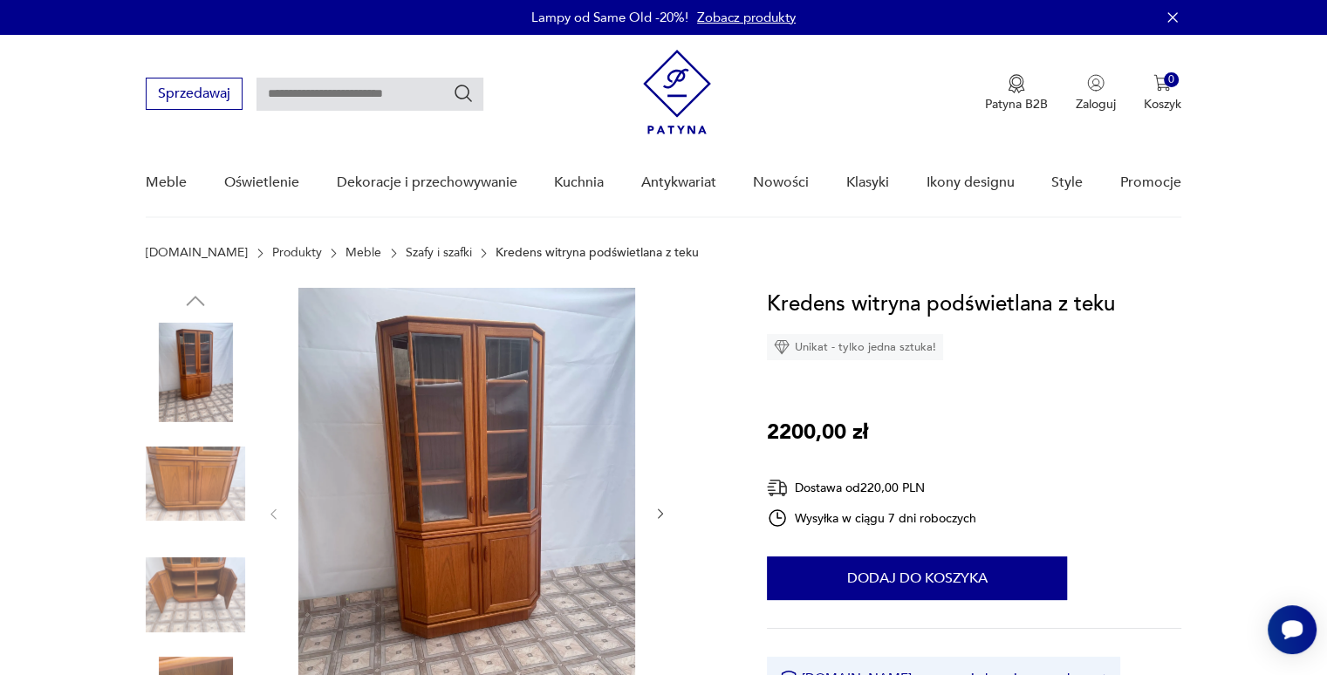
click at [658, 517] on icon "button" at bounding box center [660, 514] width 15 height 15
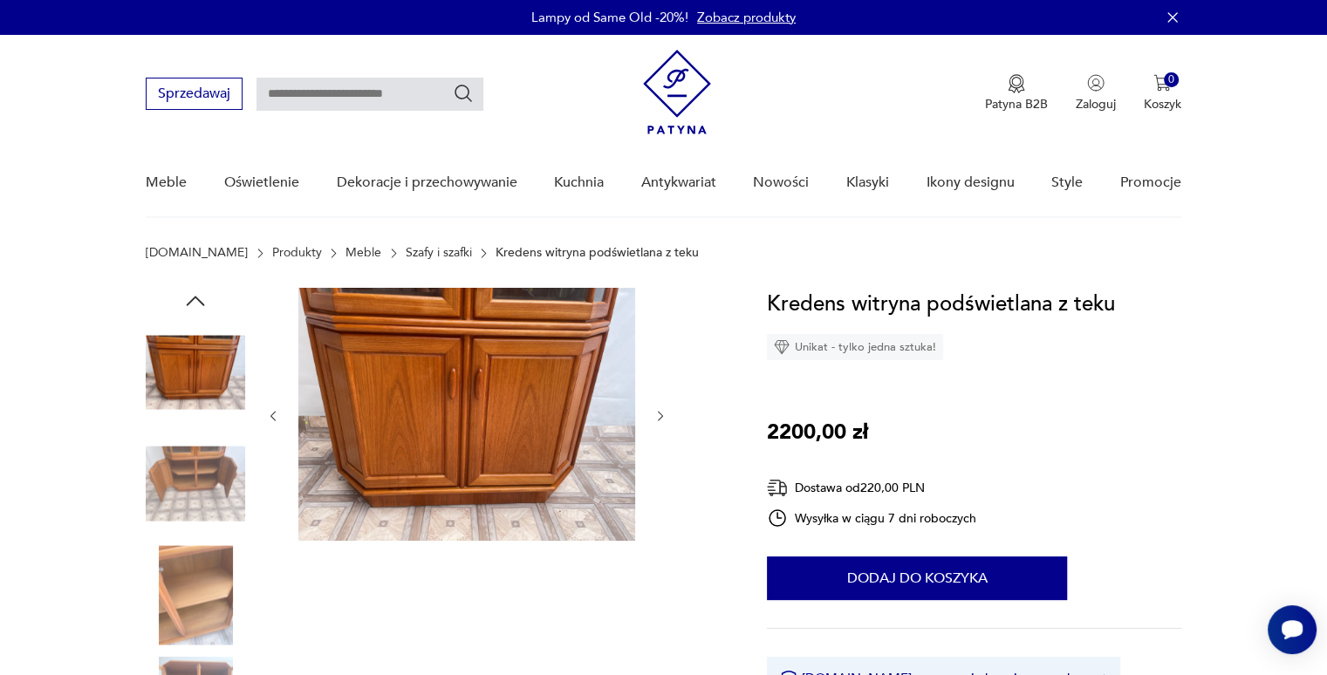
click at [658, 517] on div at bounding box center [466, 416] width 401 height 256
click at [658, 425] on div at bounding box center [466, 416] width 401 height 256
click at [658, 416] on icon "button" at bounding box center [660, 416] width 15 height 15
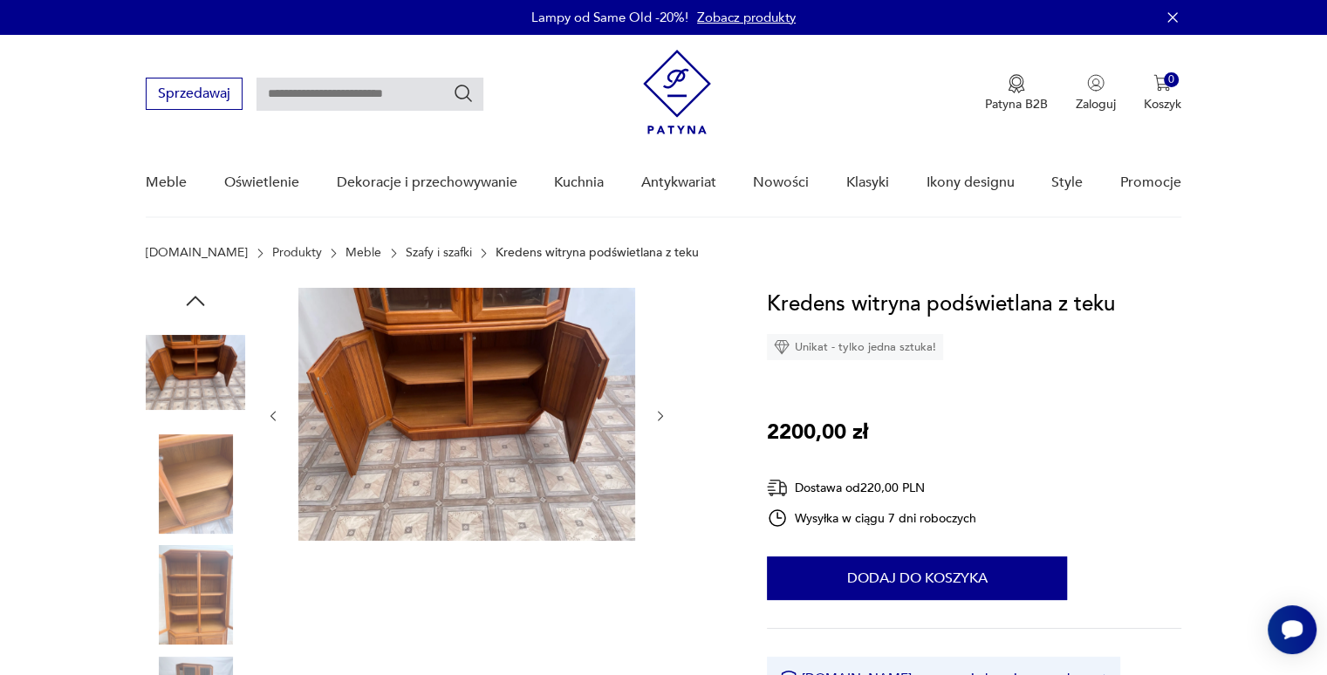
click at [658, 416] on icon "button" at bounding box center [660, 416] width 15 height 15
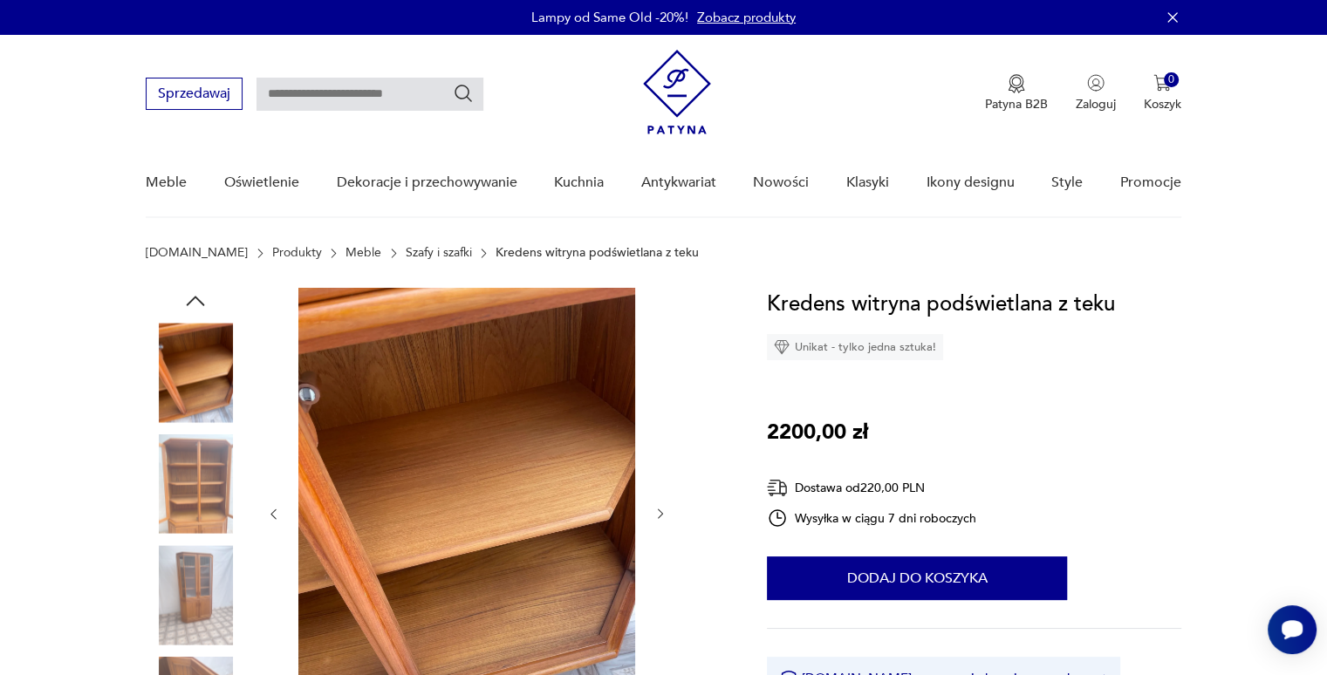
click at [658, 416] on div at bounding box center [466, 514] width 401 height 453
click at [658, 510] on icon "button" at bounding box center [660, 514] width 15 height 15
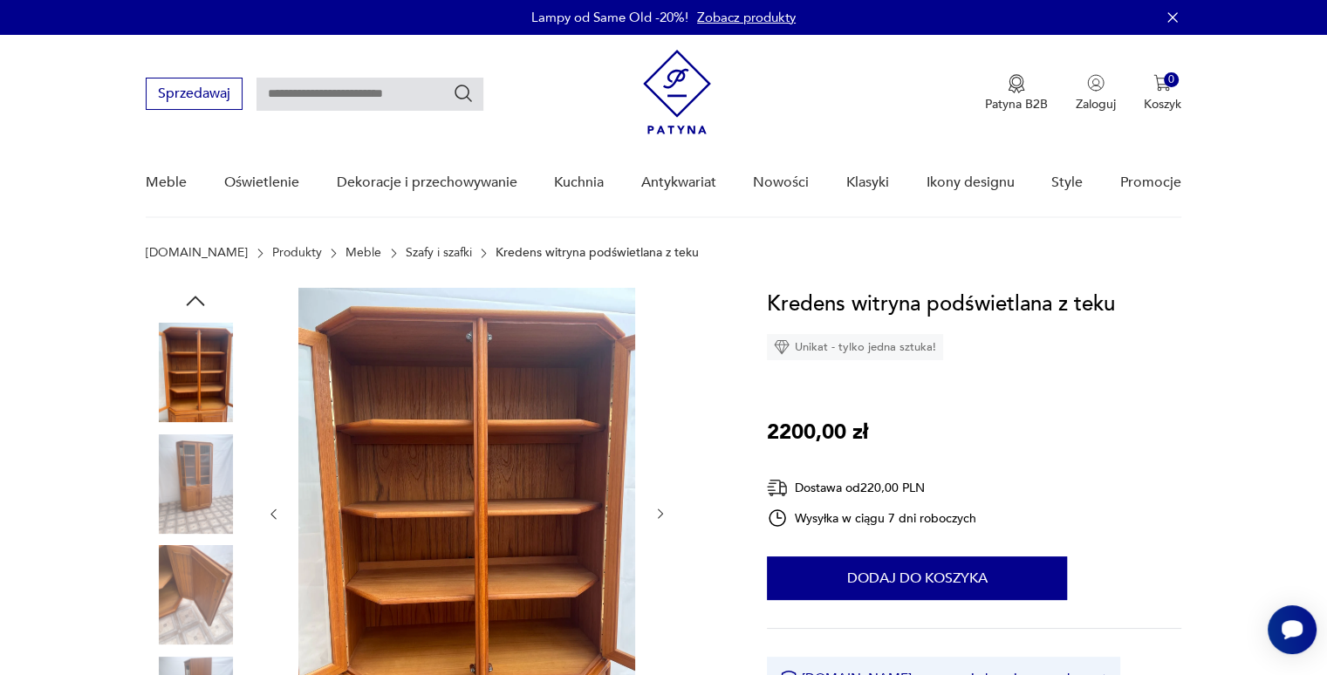
click at [658, 510] on icon "button" at bounding box center [660, 514] width 15 height 15
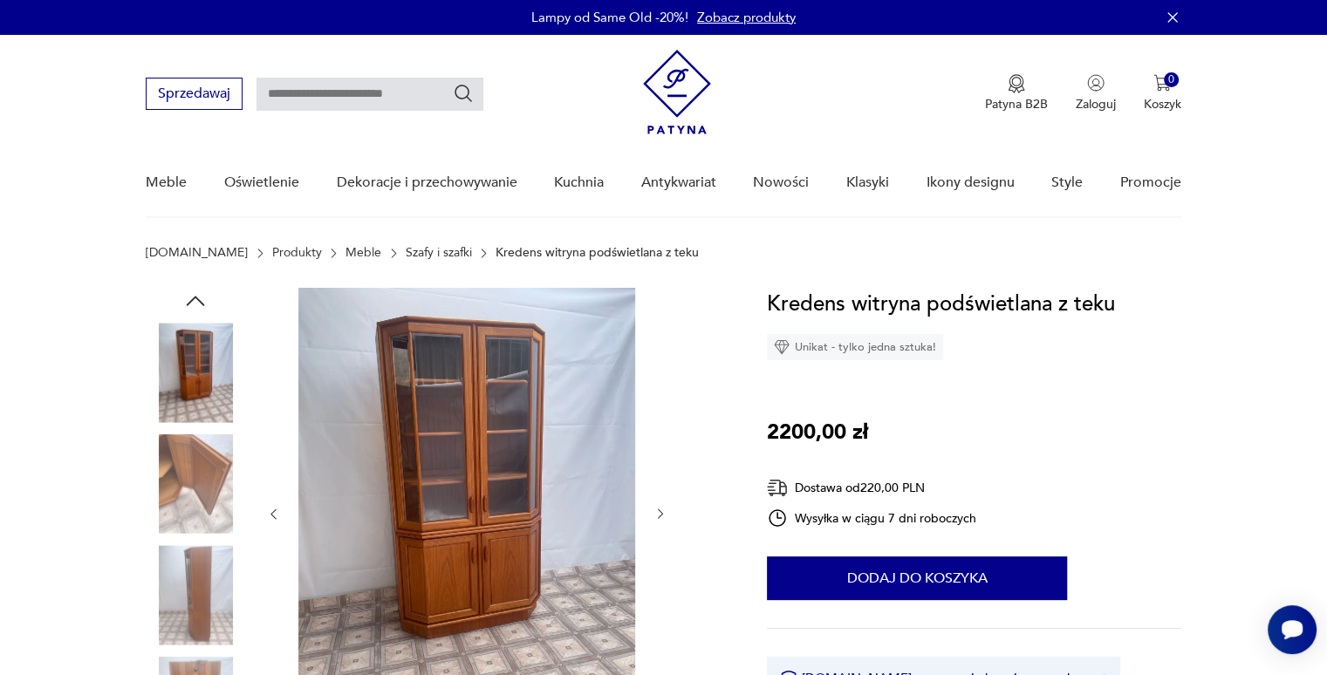
click at [515, 246] on p "Kredens witryna podświetlana z teku" at bounding box center [596, 253] width 203 height 14
click at [406, 246] on link "Szafy i szafki" at bounding box center [439, 253] width 66 height 14
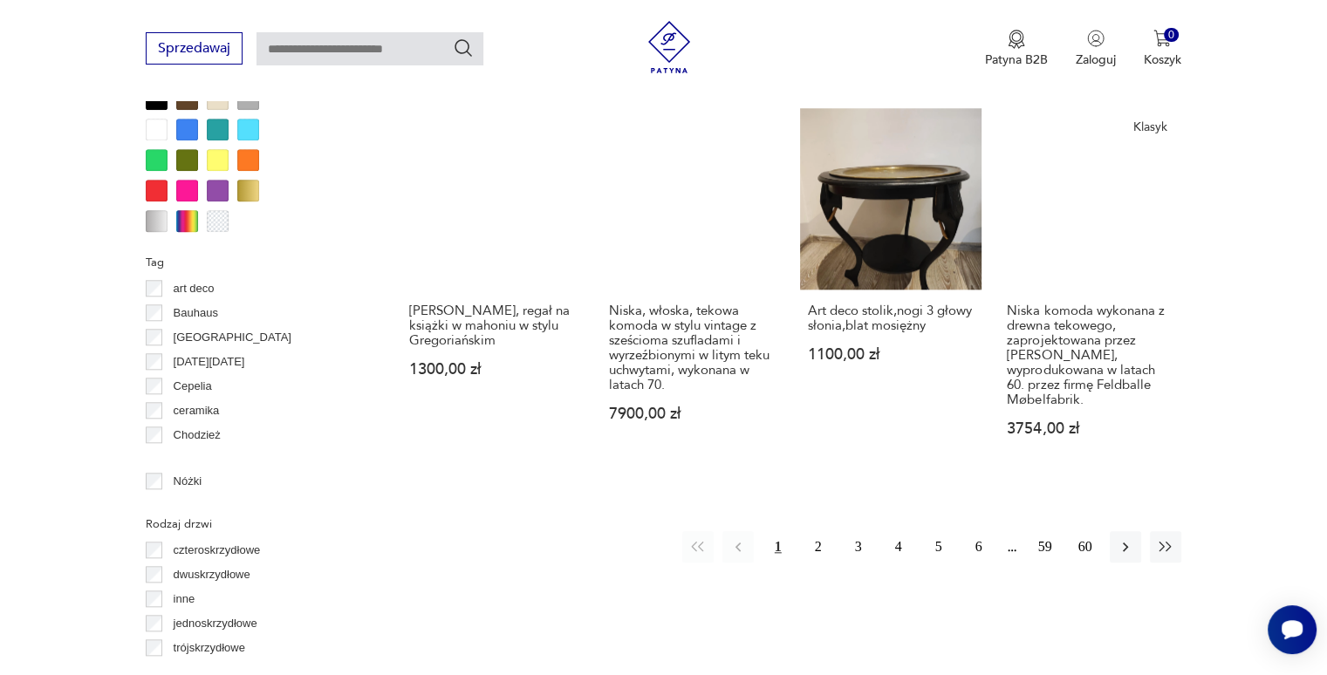
scroll to position [1699, 0]
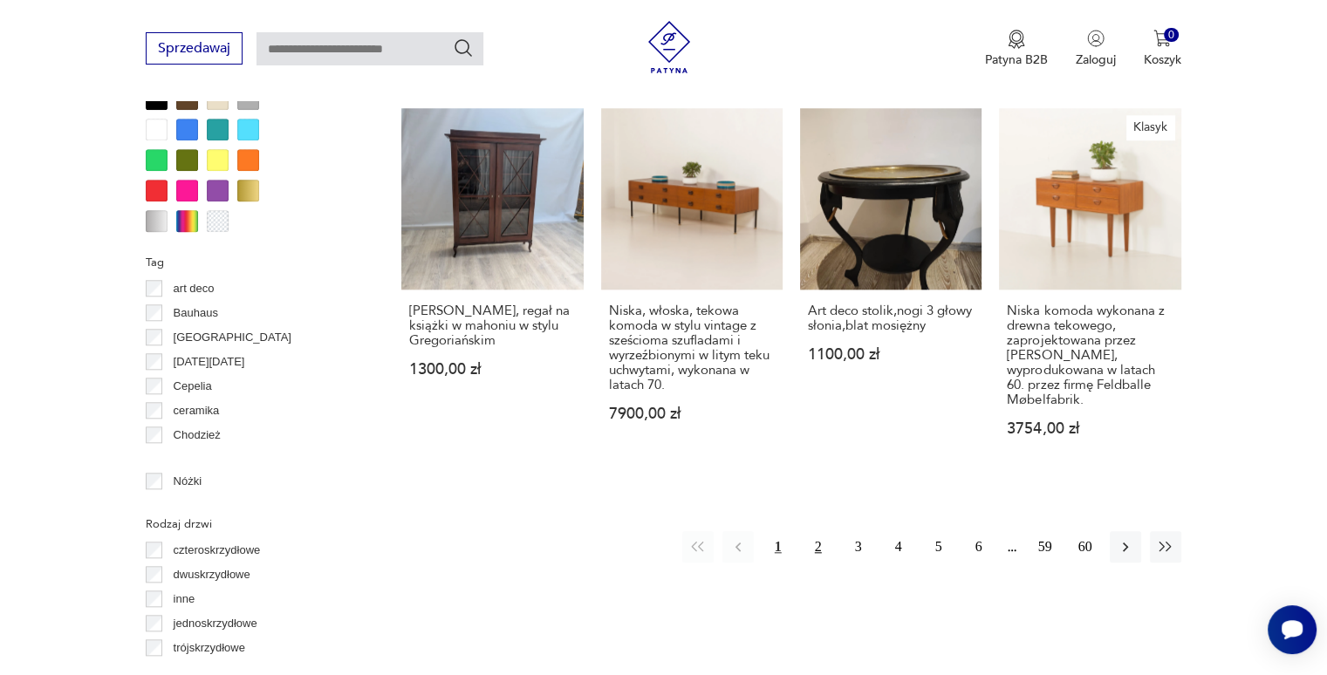
click at [816, 531] on button "2" at bounding box center [817, 546] width 31 height 31
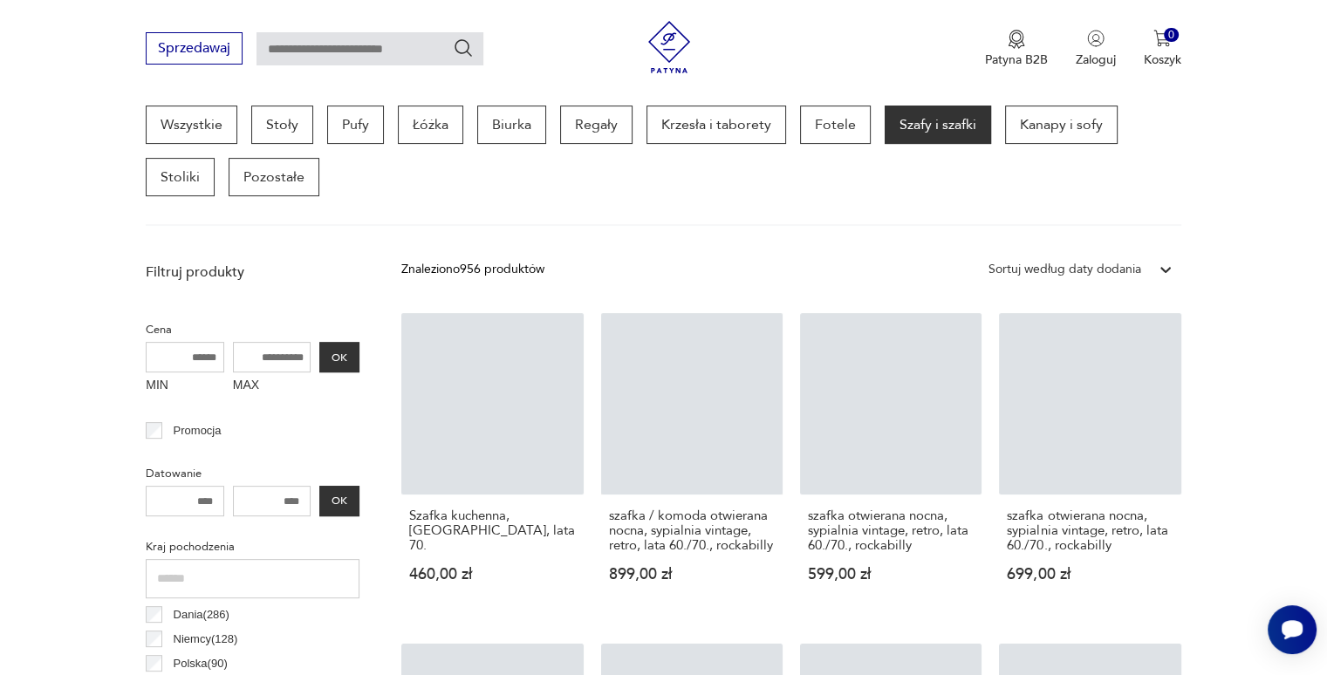
scroll to position [462, 0]
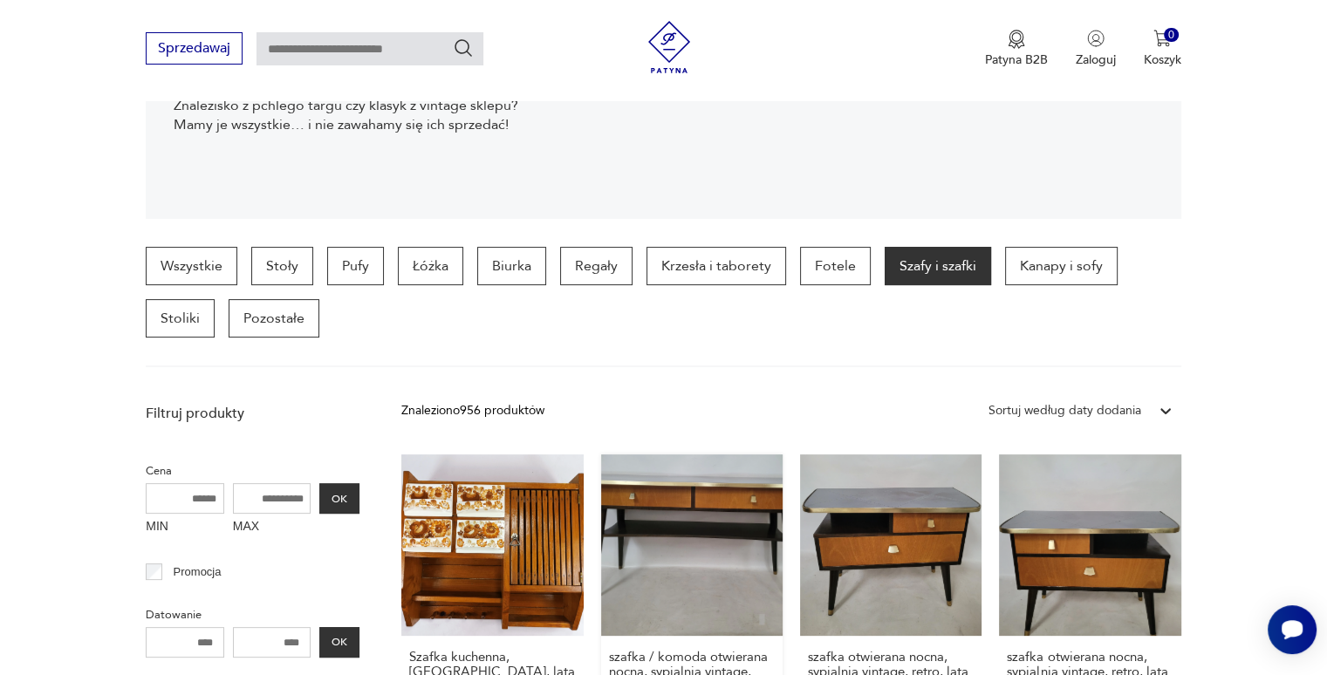
scroll to position [328, 0]
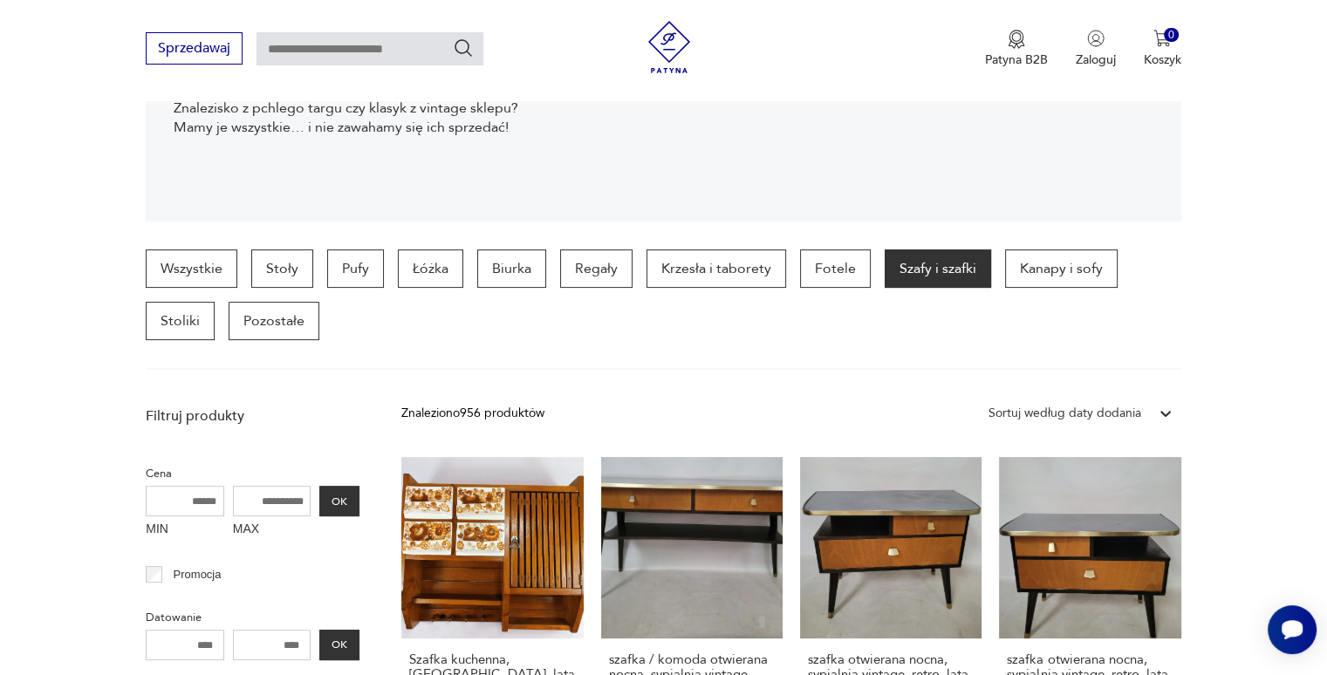
click at [308, 46] on input "text" at bounding box center [369, 48] width 227 height 33
type input "*******"
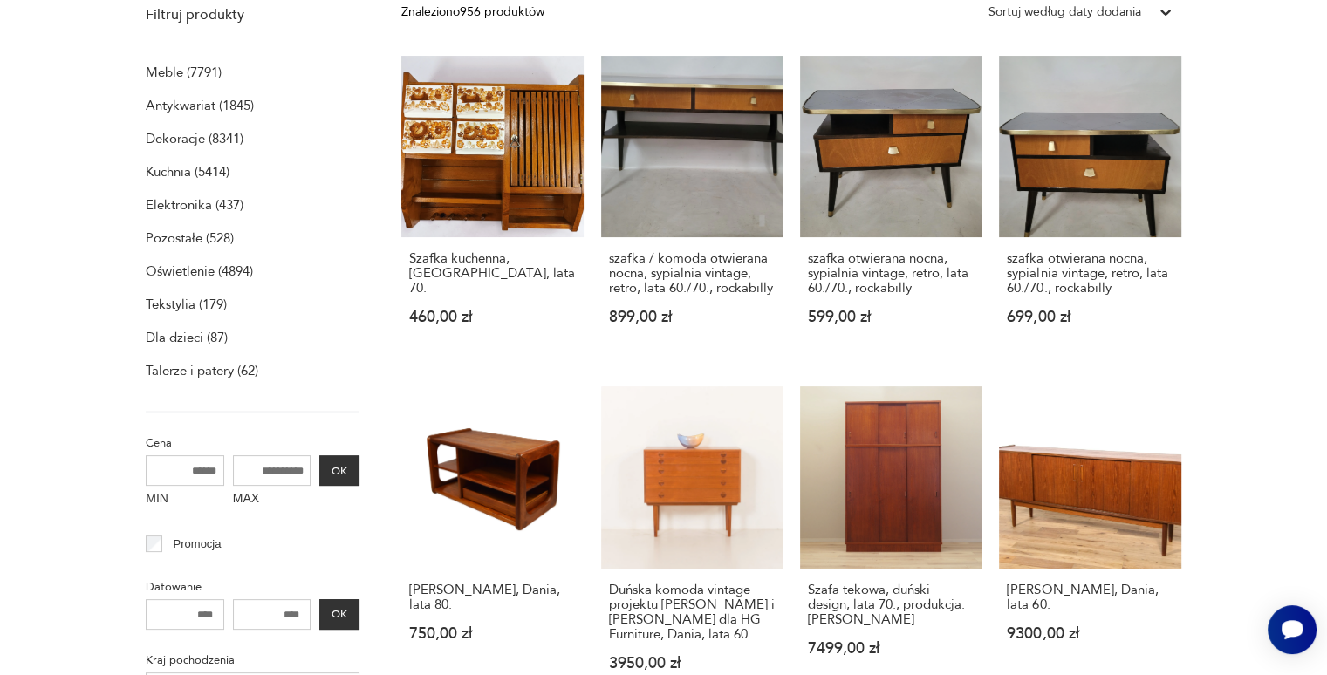
scroll to position [0, 0]
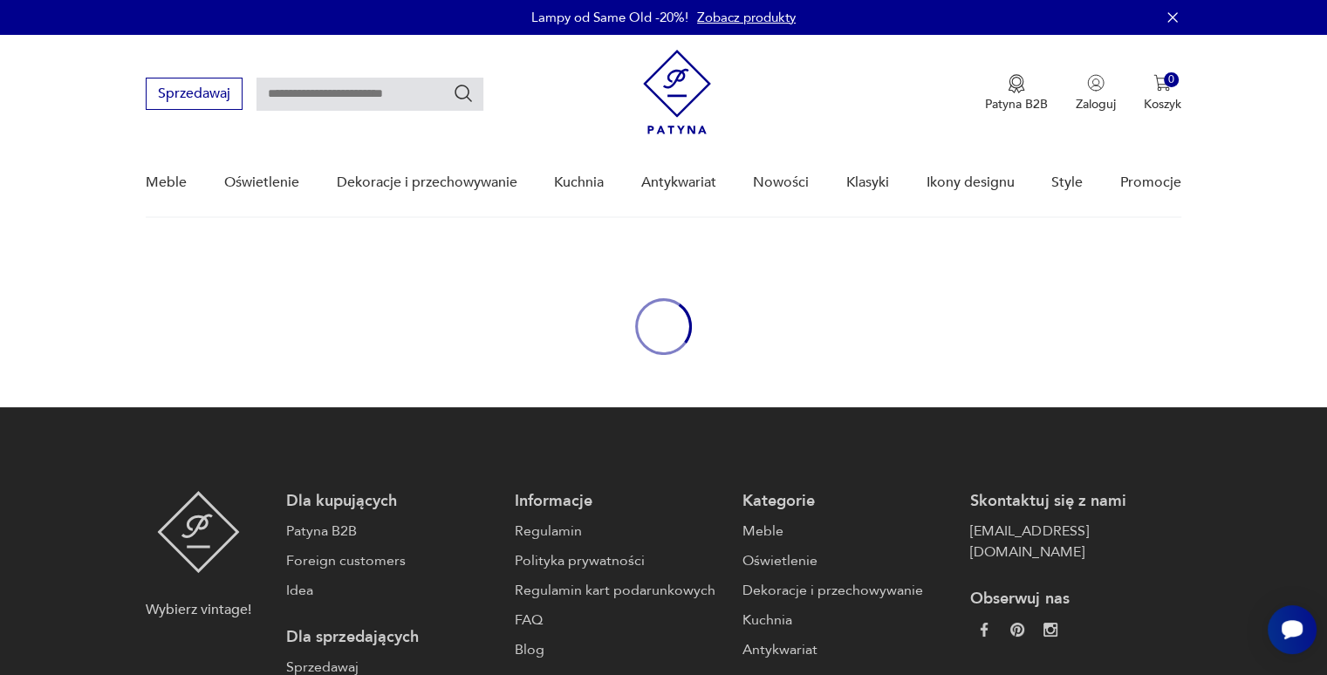
type input "*******"
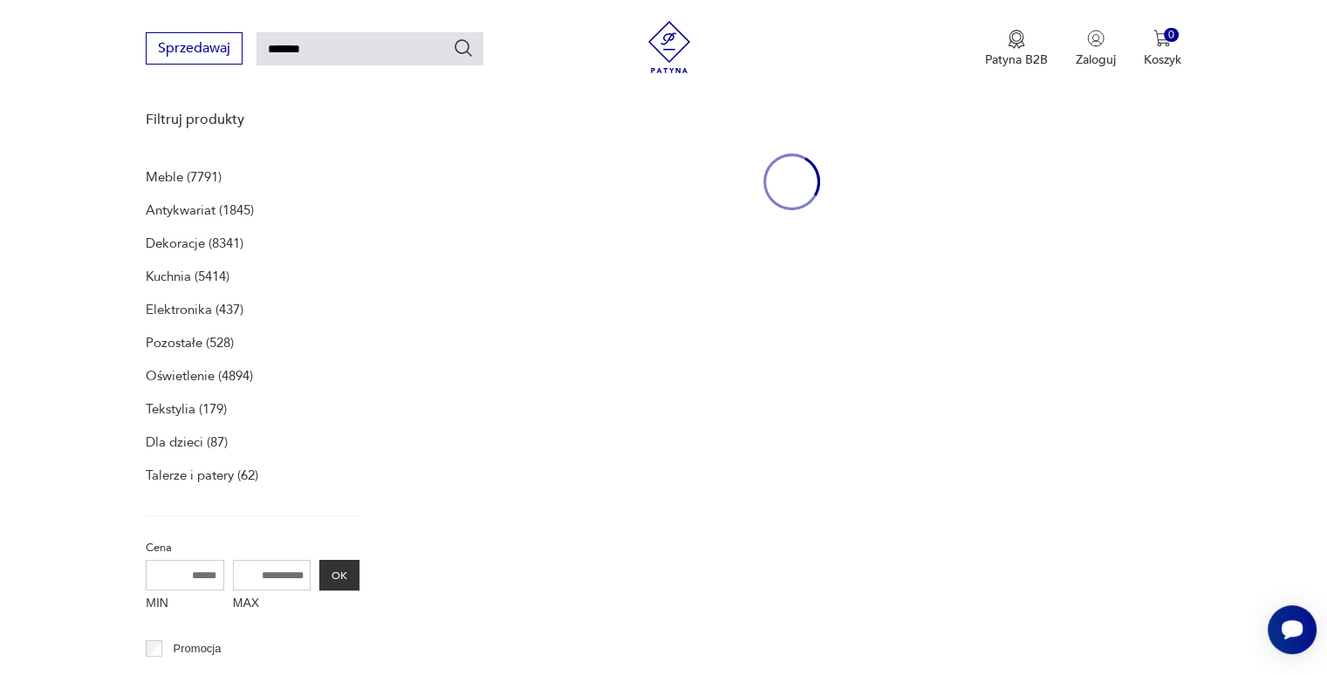
scroll to position [225, 0]
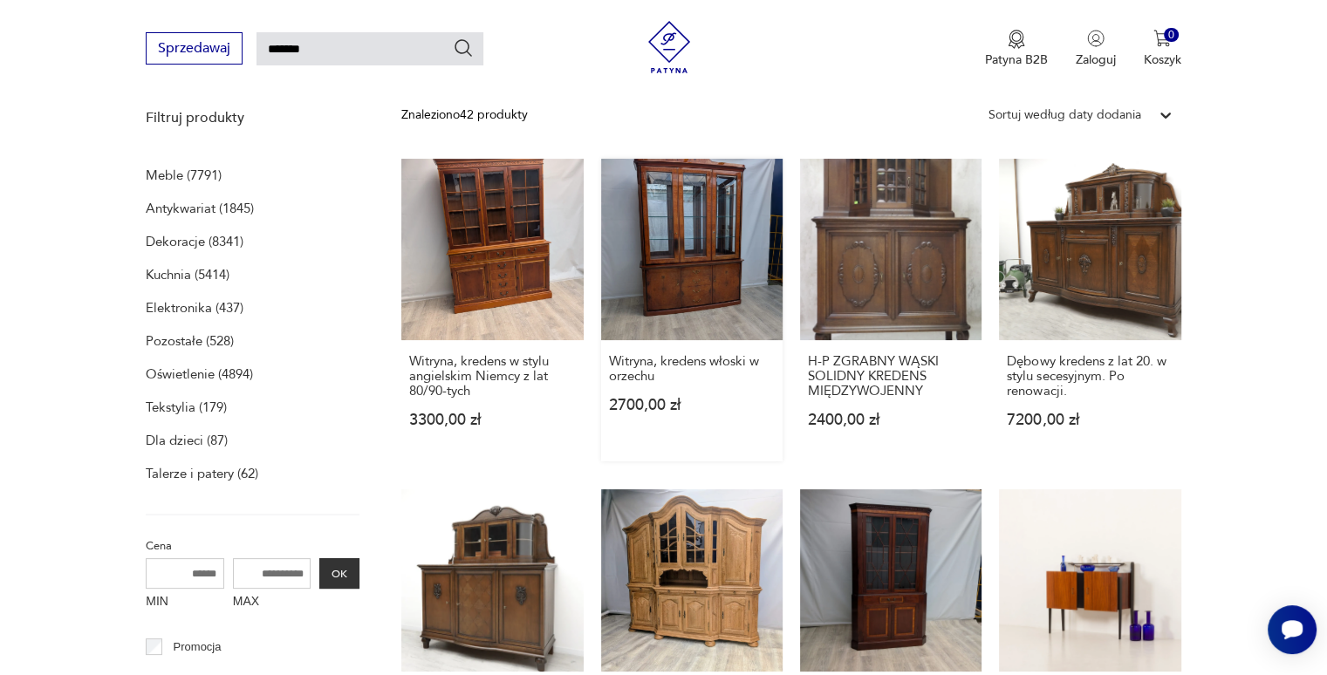
click at [669, 288] on link "Witryna, kredens włoski w orzechu 2700,00 zł" at bounding box center [691, 310] width 181 height 303
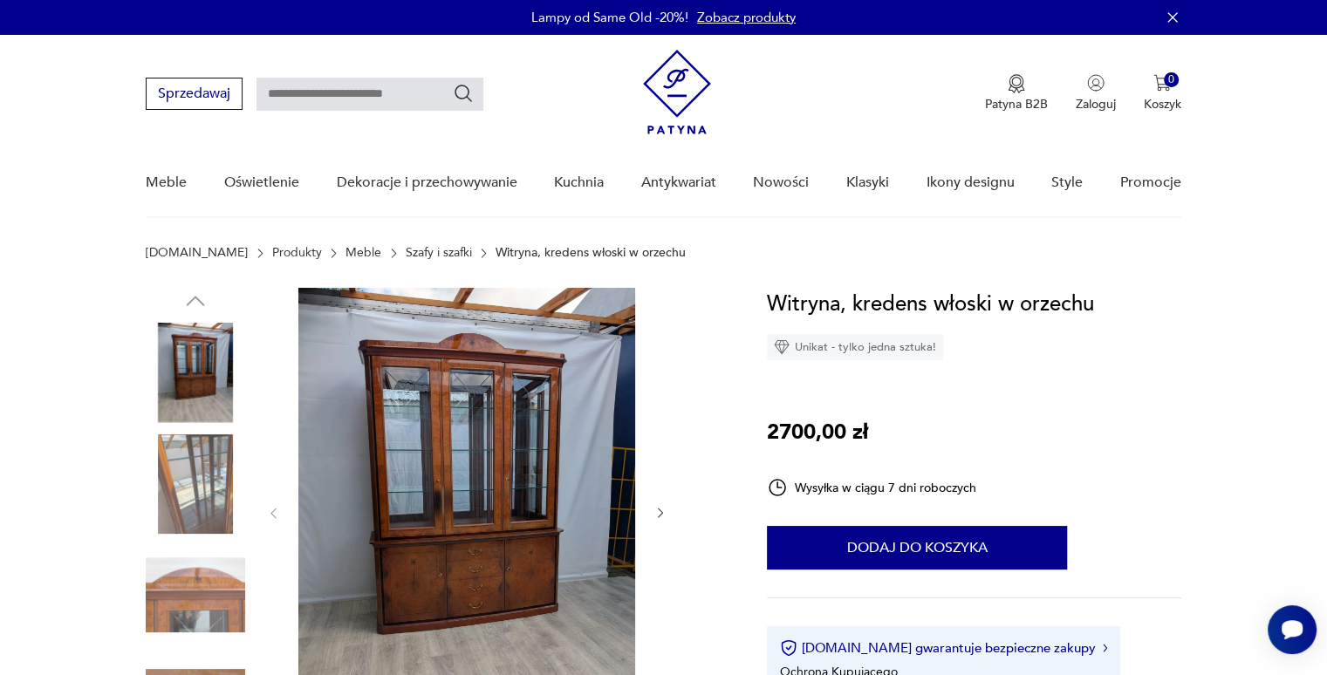
click at [529, 399] on img at bounding box center [466, 511] width 337 height 447
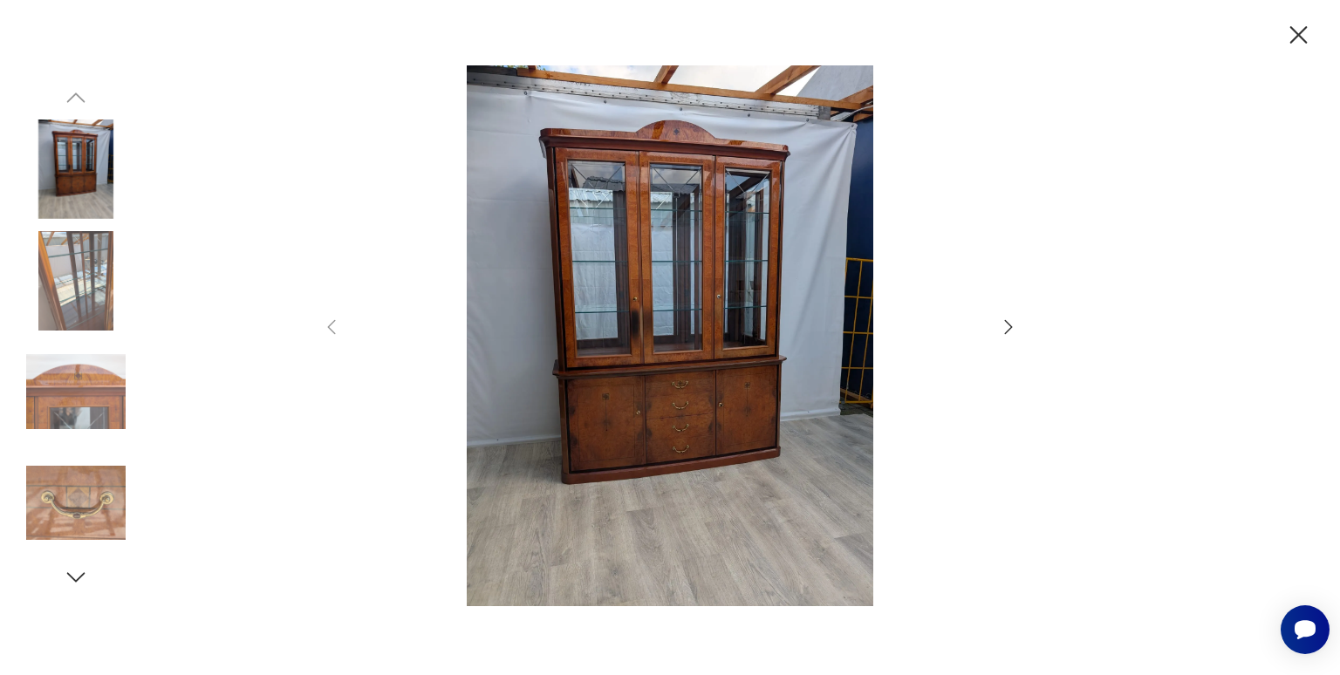
click at [91, 407] on img at bounding box center [75, 391] width 99 height 99
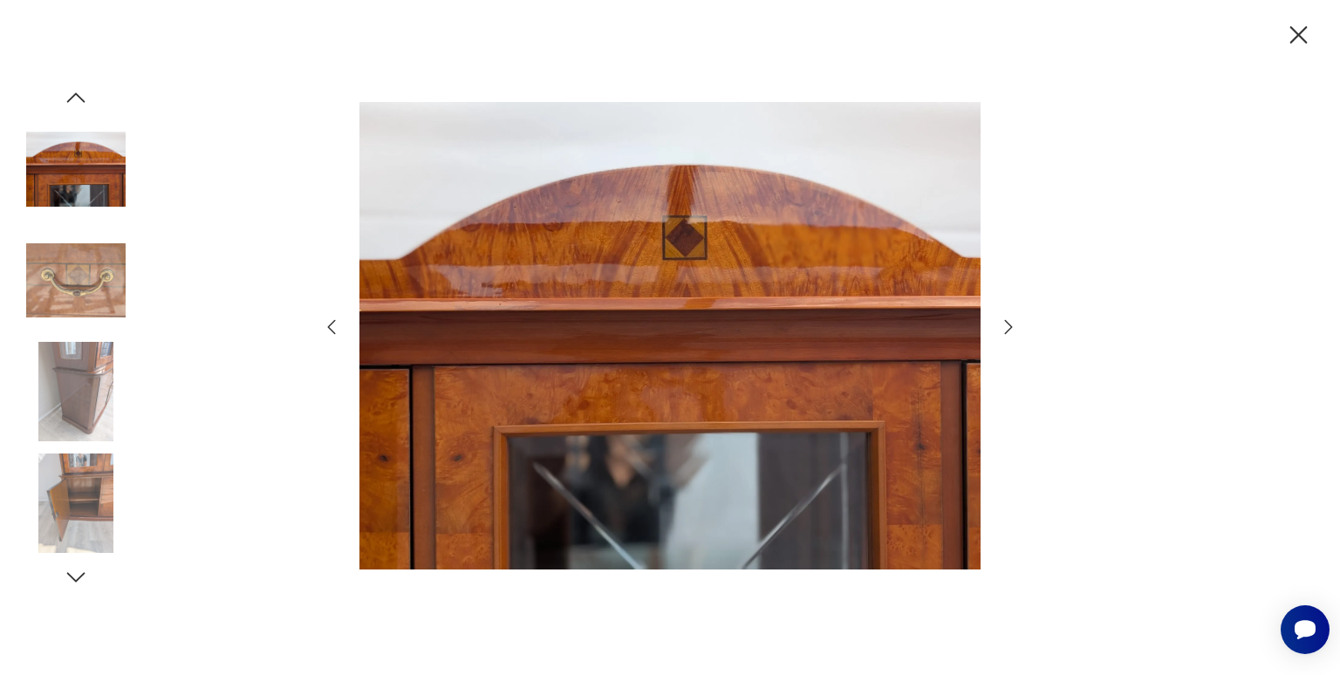
click at [328, 324] on icon "button" at bounding box center [331, 327] width 21 height 21
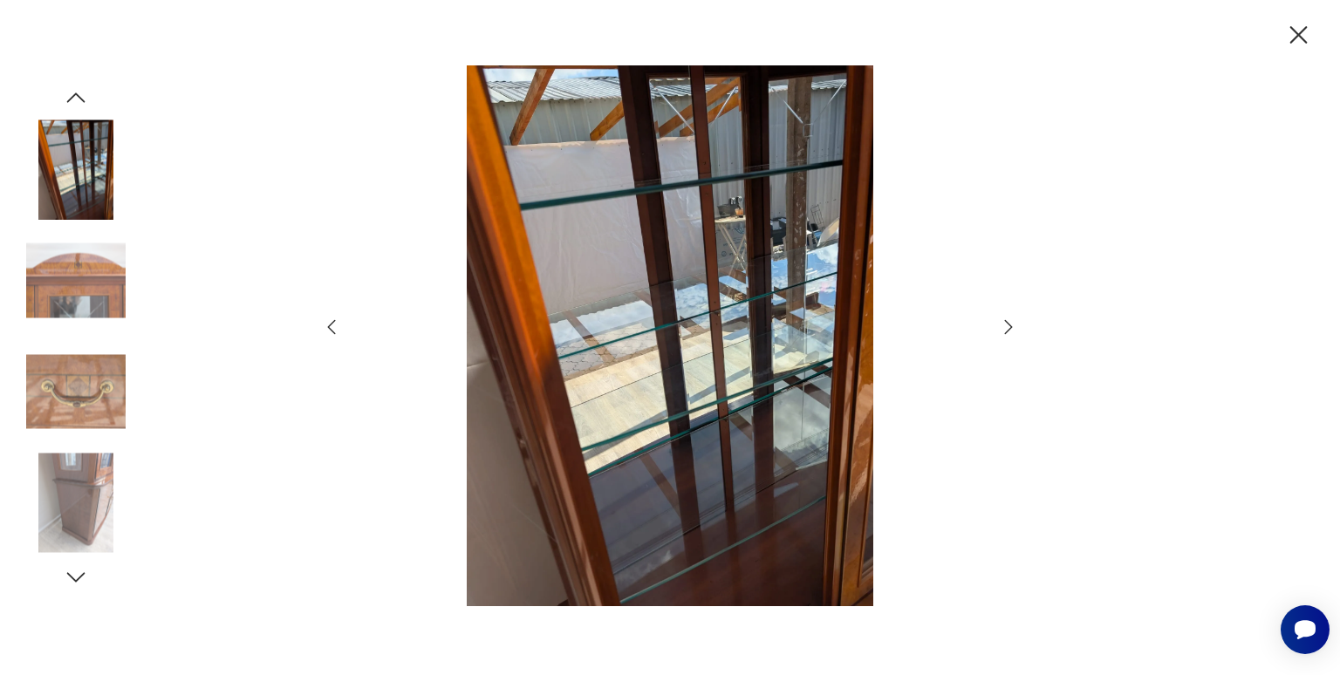
click at [328, 326] on icon "button" at bounding box center [332, 327] width 8 height 15
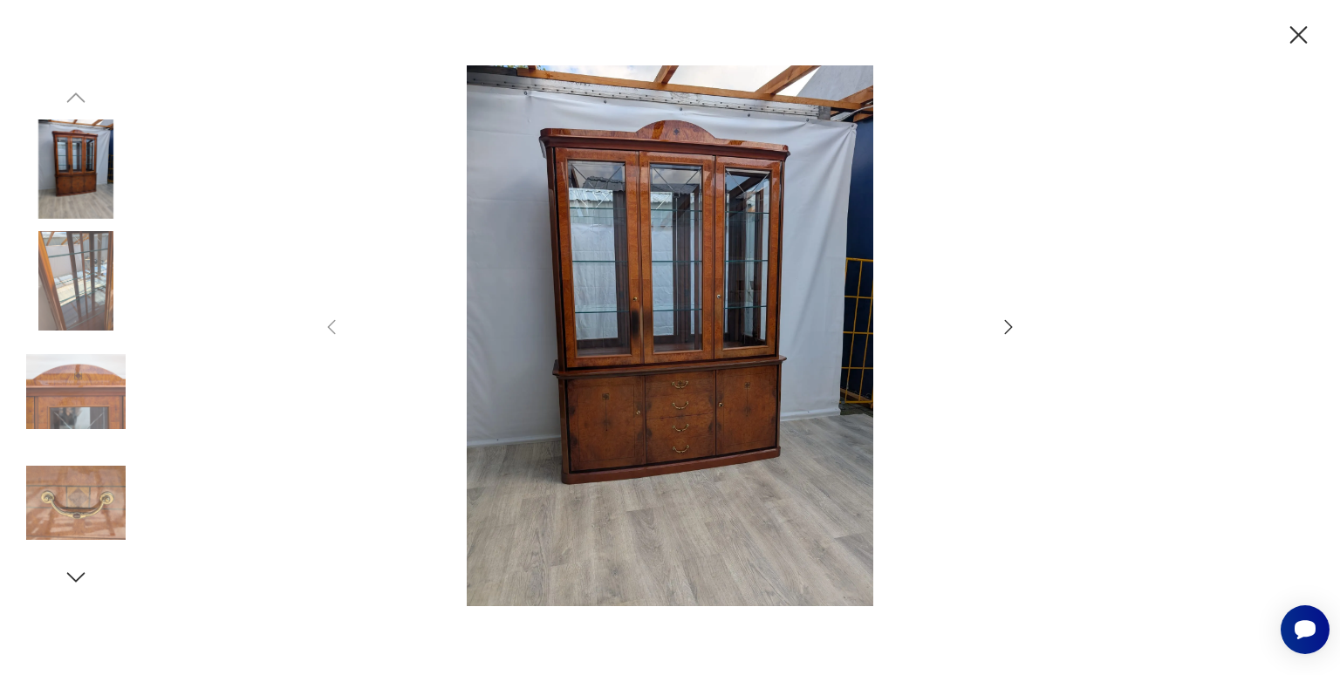
click at [569, 430] on img at bounding box center [669, 335] width 621 height 540
drag, startPoint x: 569, startPoint y: 432, endPoint x: 529, endPoint y: 342, distance: 98.4
click at [525, 250] on img at bounding box center [669, 335] width 621 height 540
